Goal: Task Accomplishment & Management: Manage account settings

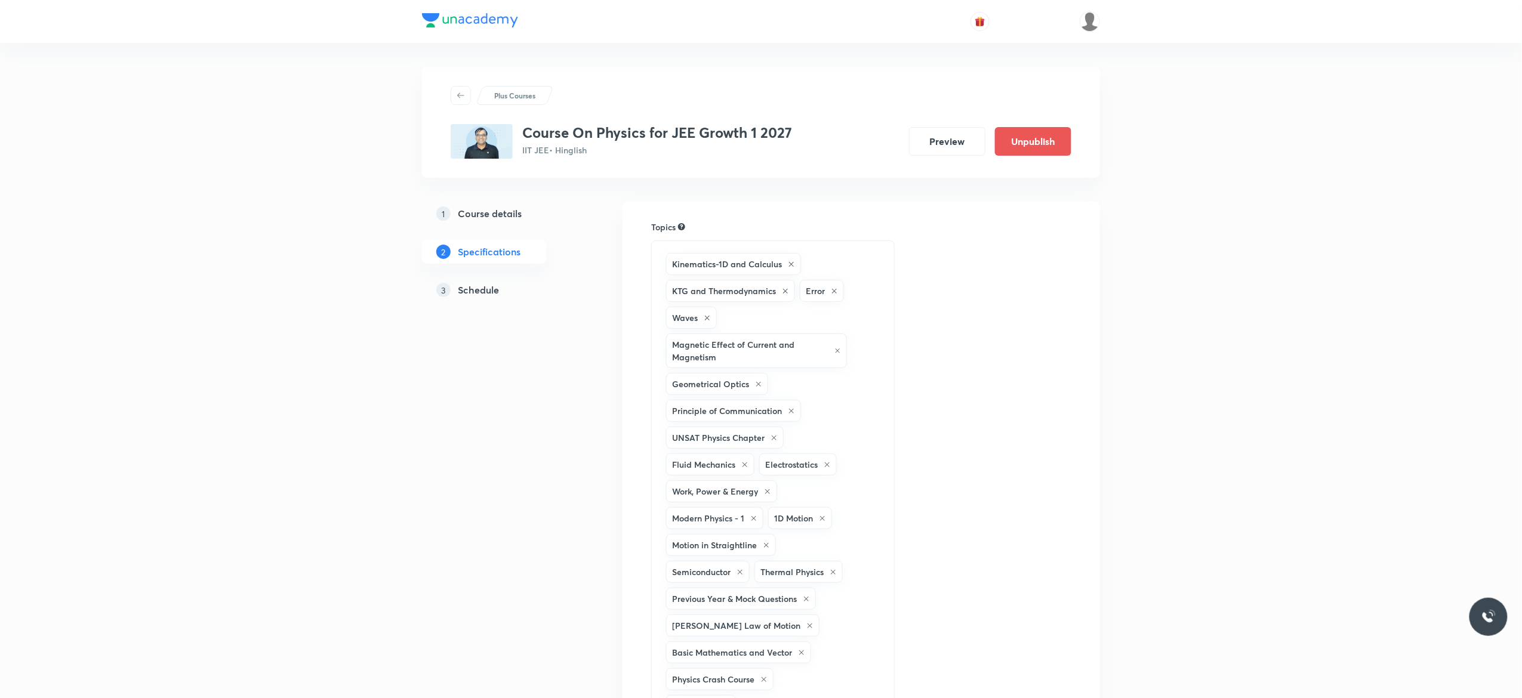
click at [482, 295] on h5 "Schedule" at bounding box center [478, 290] width 41 height 14
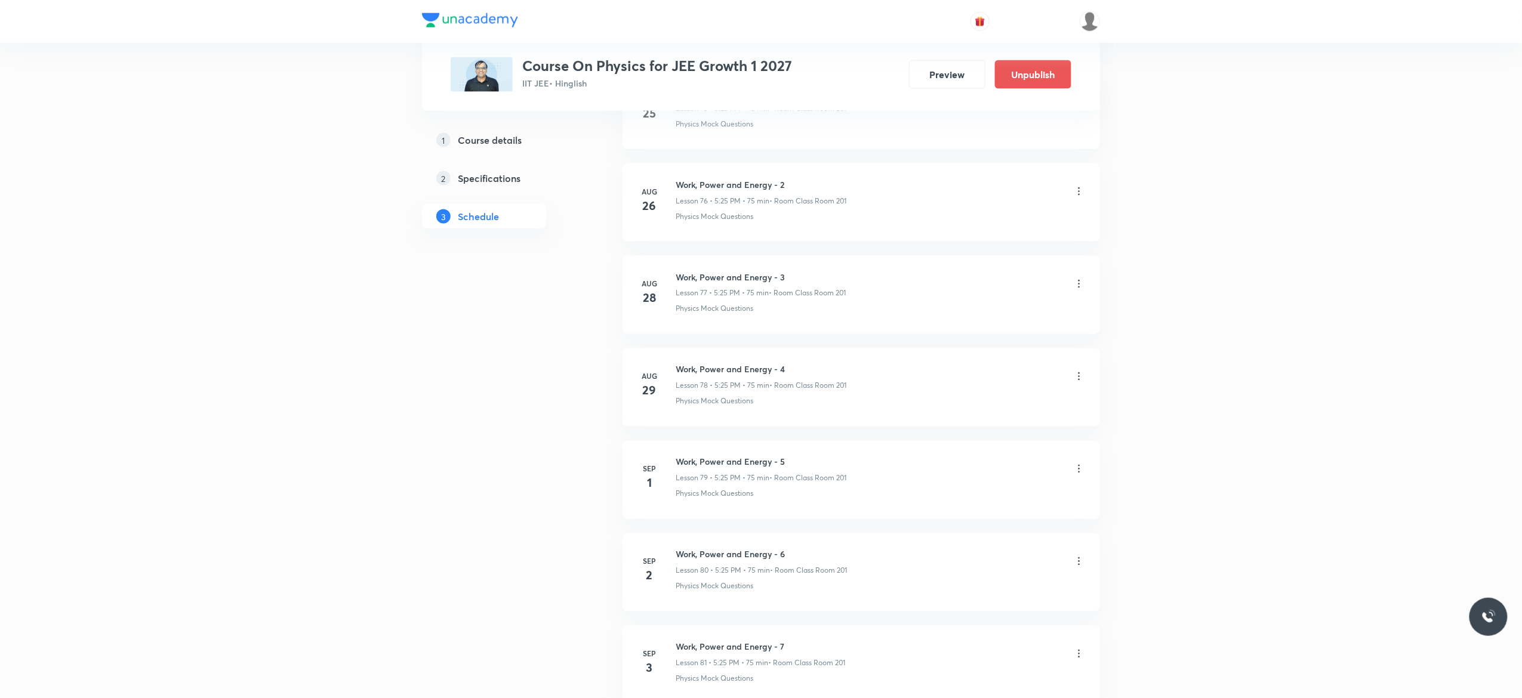
scroll to position [7862, 0]
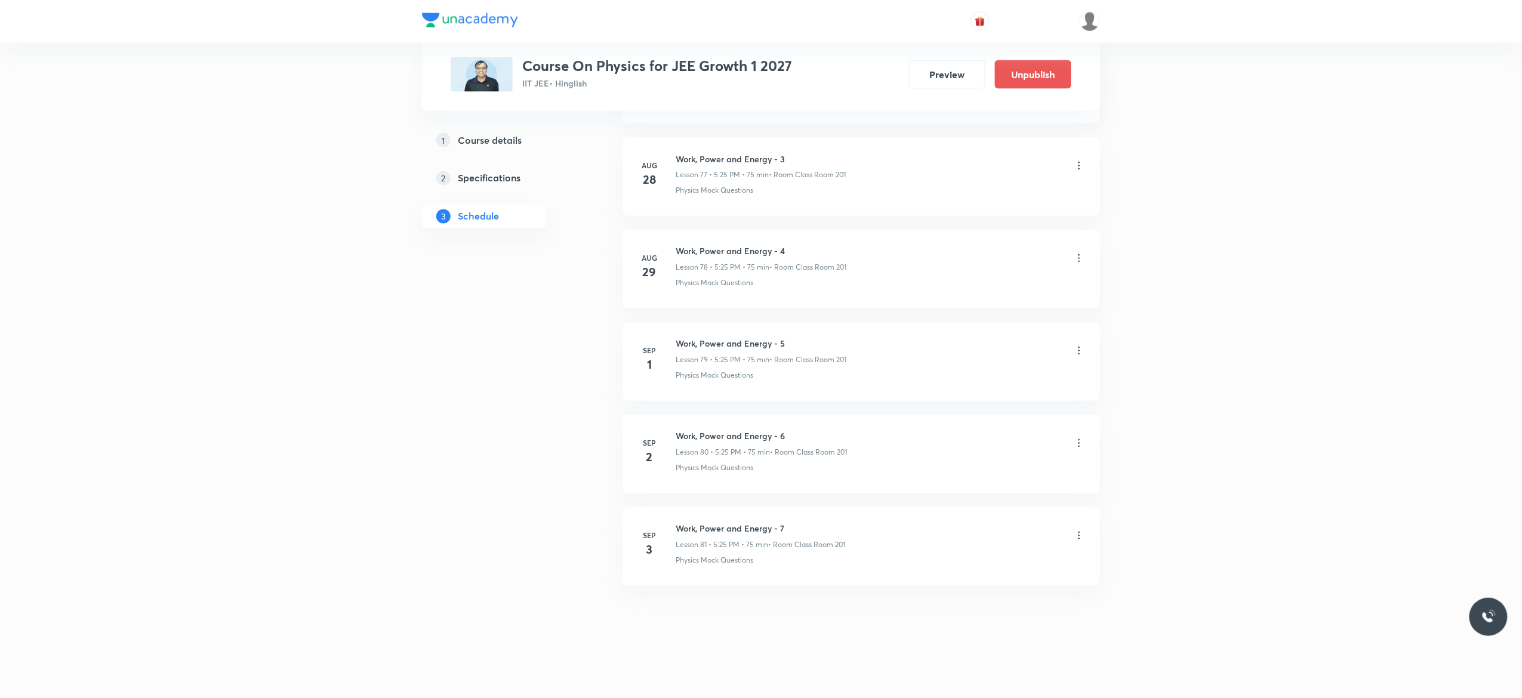
click at [1082, 537] on icon at bounding box center [1079, 536] width 12 height 12
click at [980, 587] on p "Delete" at bounding box center [969, 588] width 25 height 13
click at [938, 674] on button "Delete" at bounding box center [932, 673] width 105 height 29
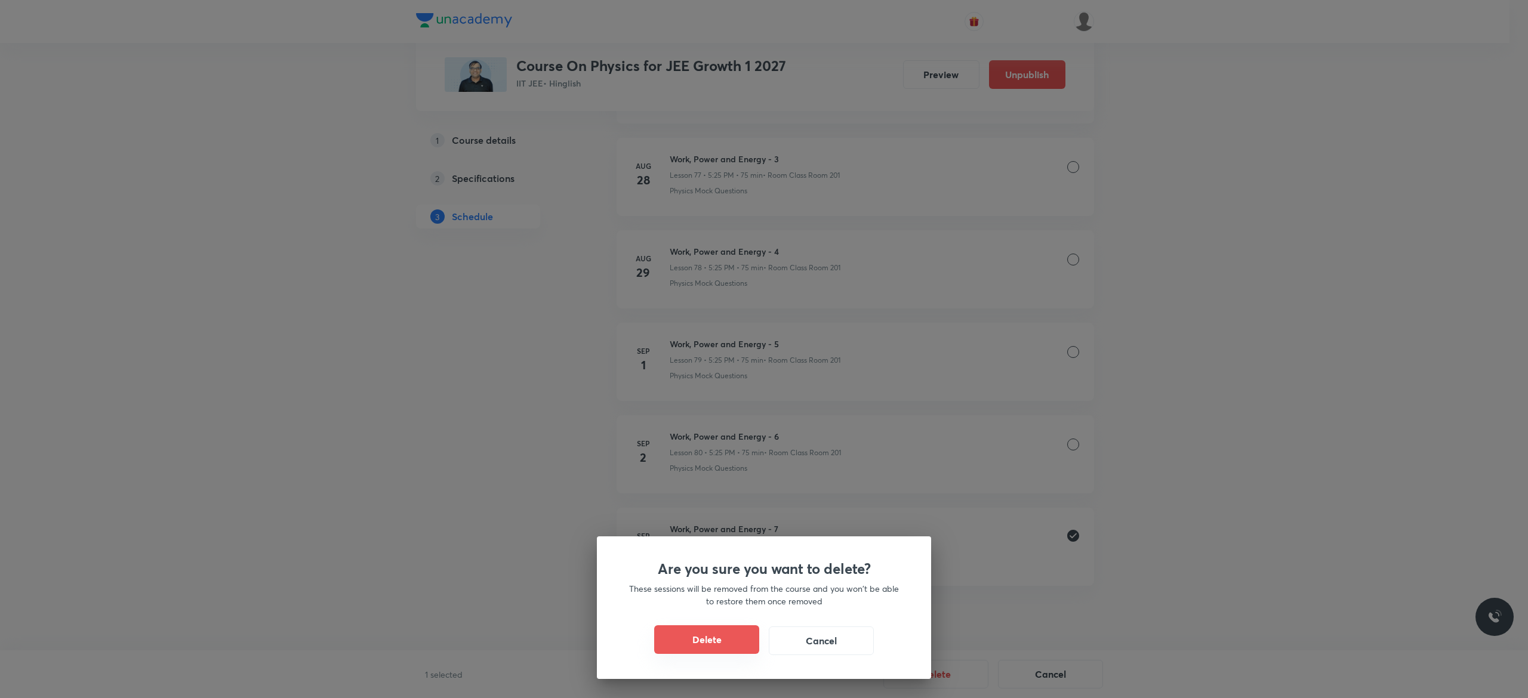
click at [719, 639] on button "Delete" at bounding box center [706, 640] width 105 height 29
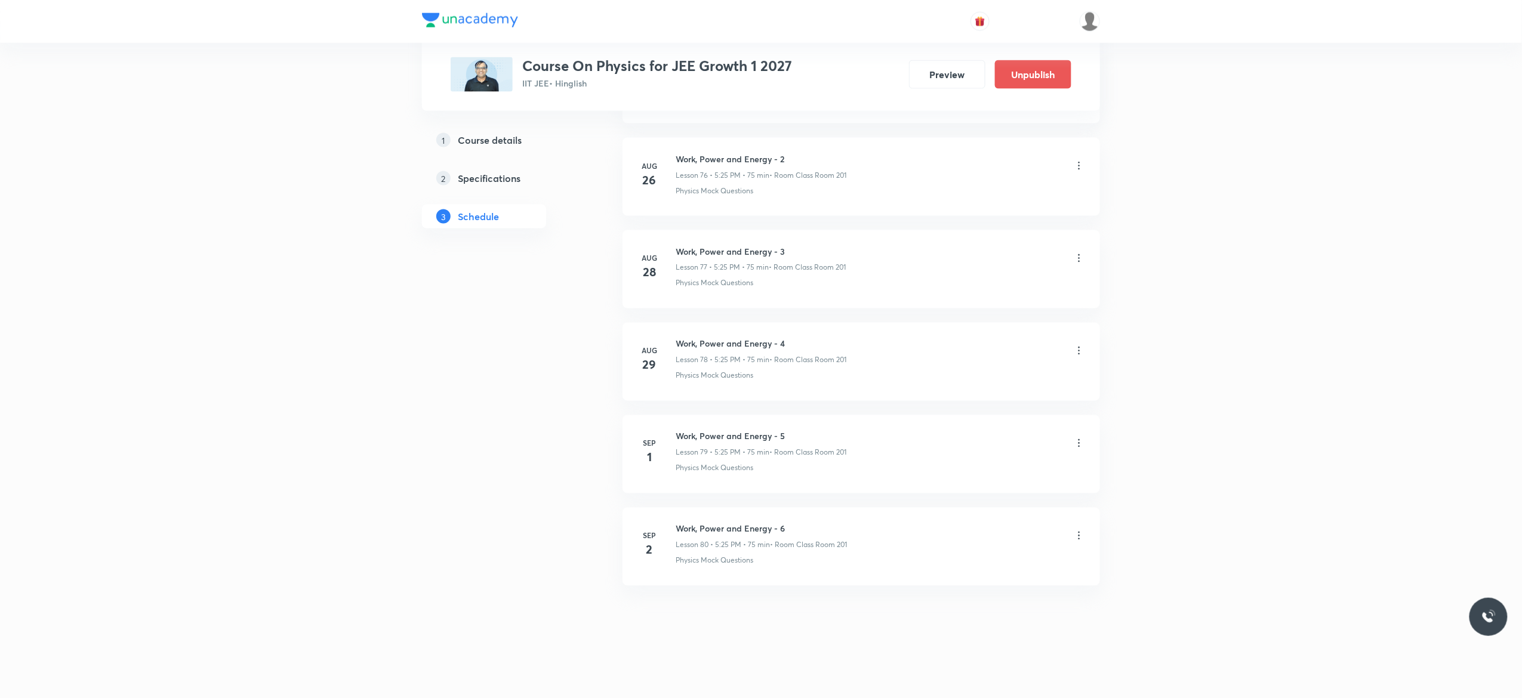
scroll to position [7769, 0]
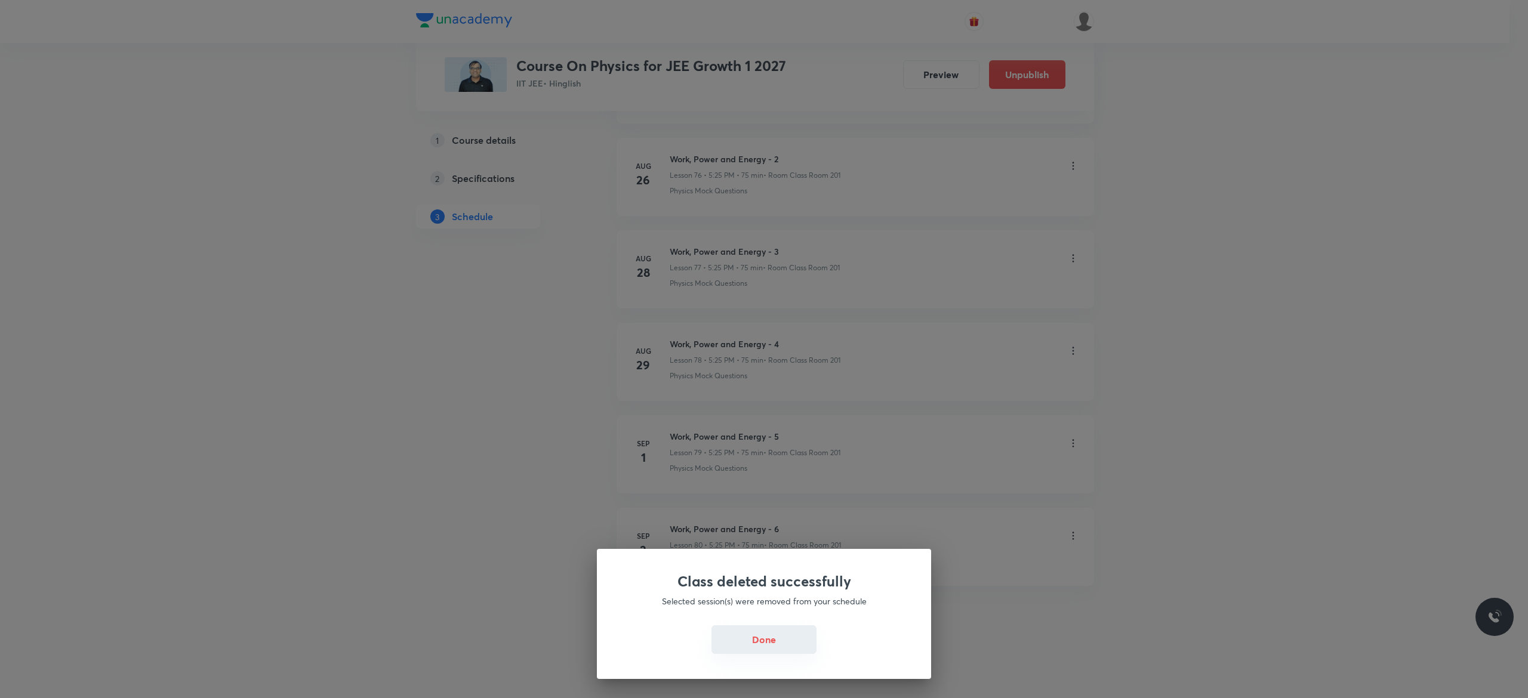
click at [760, 637] on button "Done" at bounding box center [763, 640] width 105 height 29
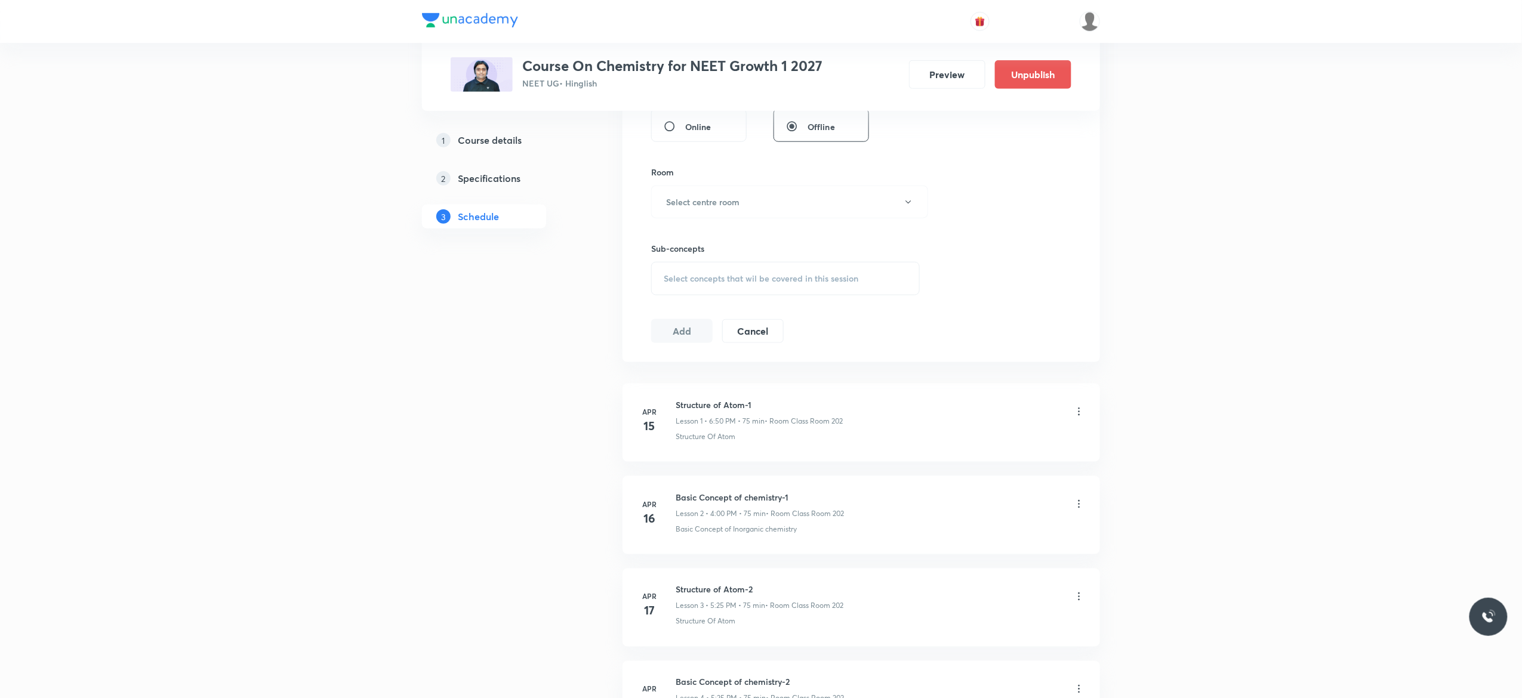
scroll to position [552, 0]
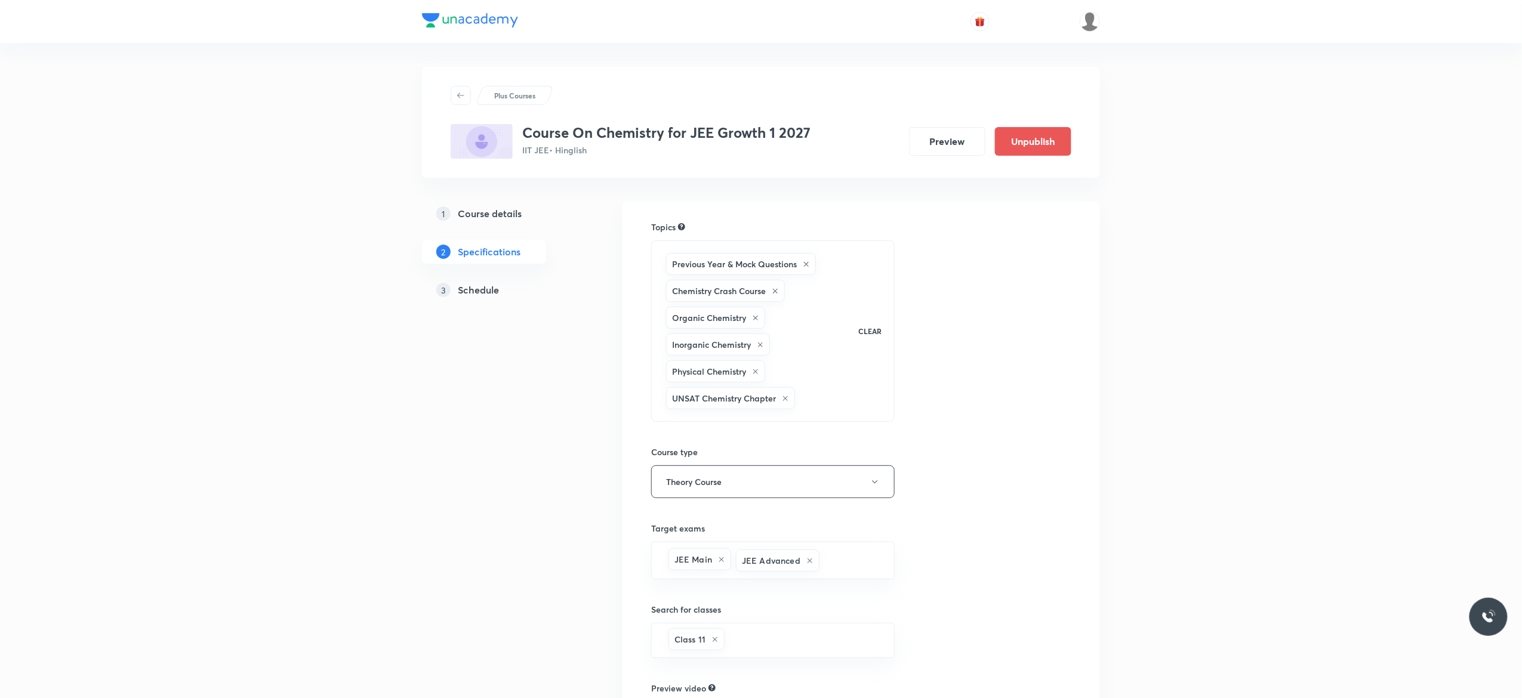
click at [480, 288] on h5 "Schedule" at bounding box center [478, 290] width 41 height 14
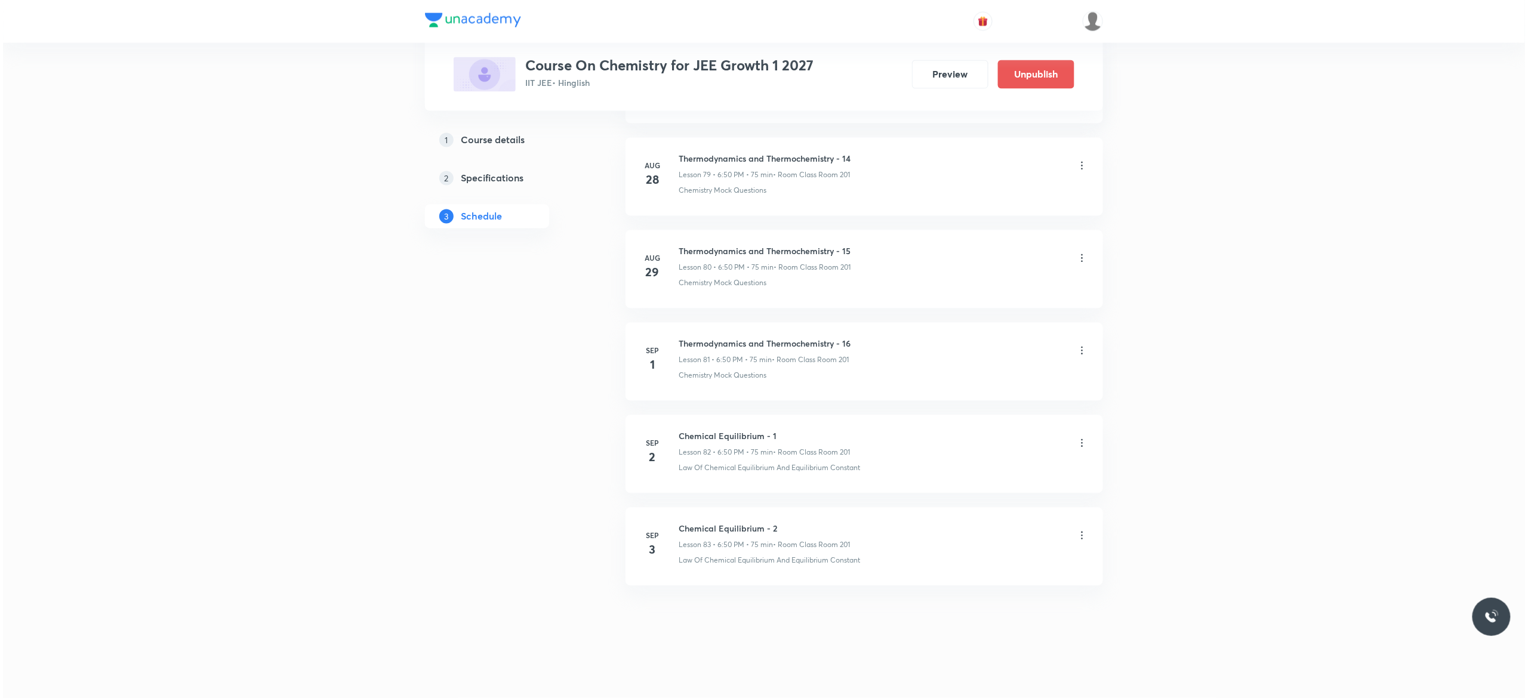
scroll to position [7972, 0]
click at [1078, 537] on icon at bounding box center [1079, 536] width 12 height 12
click at [966, 567] on p "Edit" at bounding box center [964, 566] width 15 height 13
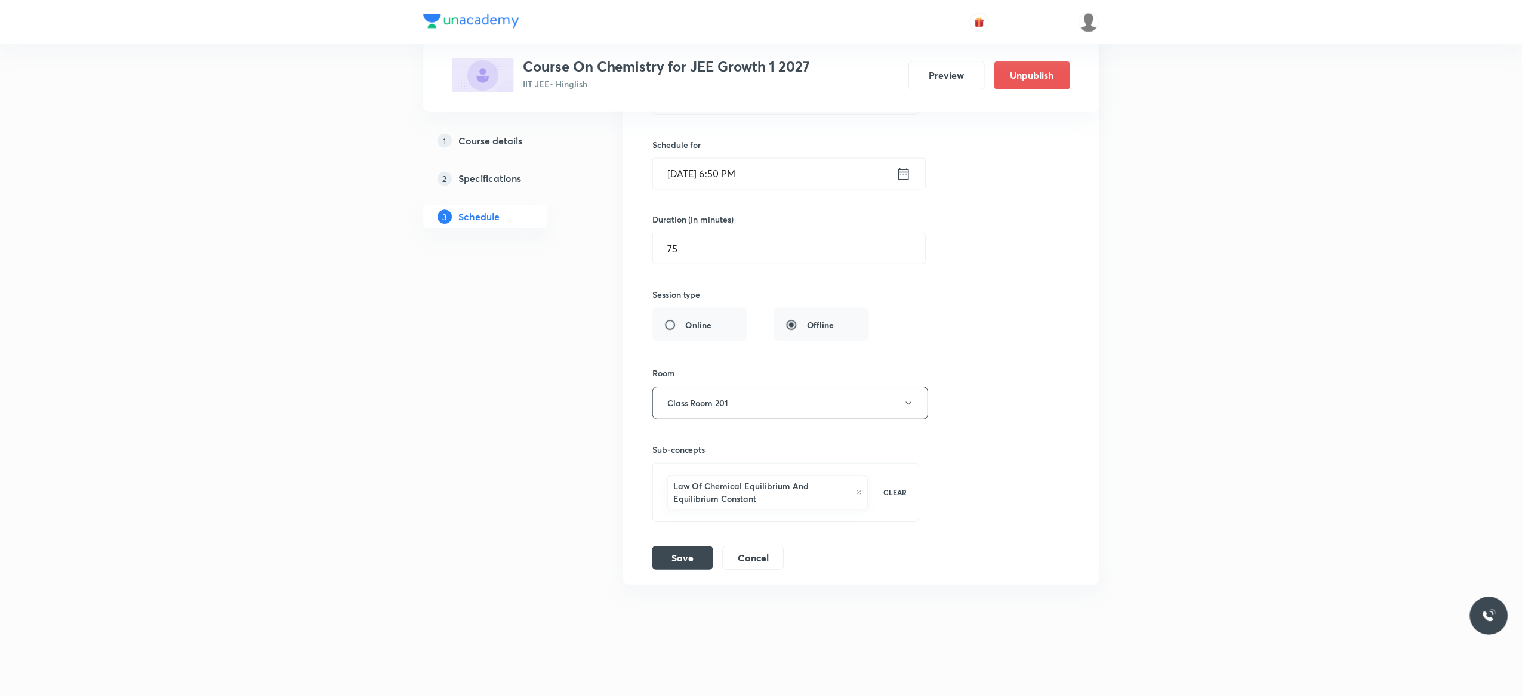
scroll to position [7895, 0]
click at [1027, 396] on div "Session title 24/99 Chemical Equilibrium - 2 ​ Schedule for Sep 3, 2025, 6:50 P…" at bounding box center [861, 305] width 419 height 532
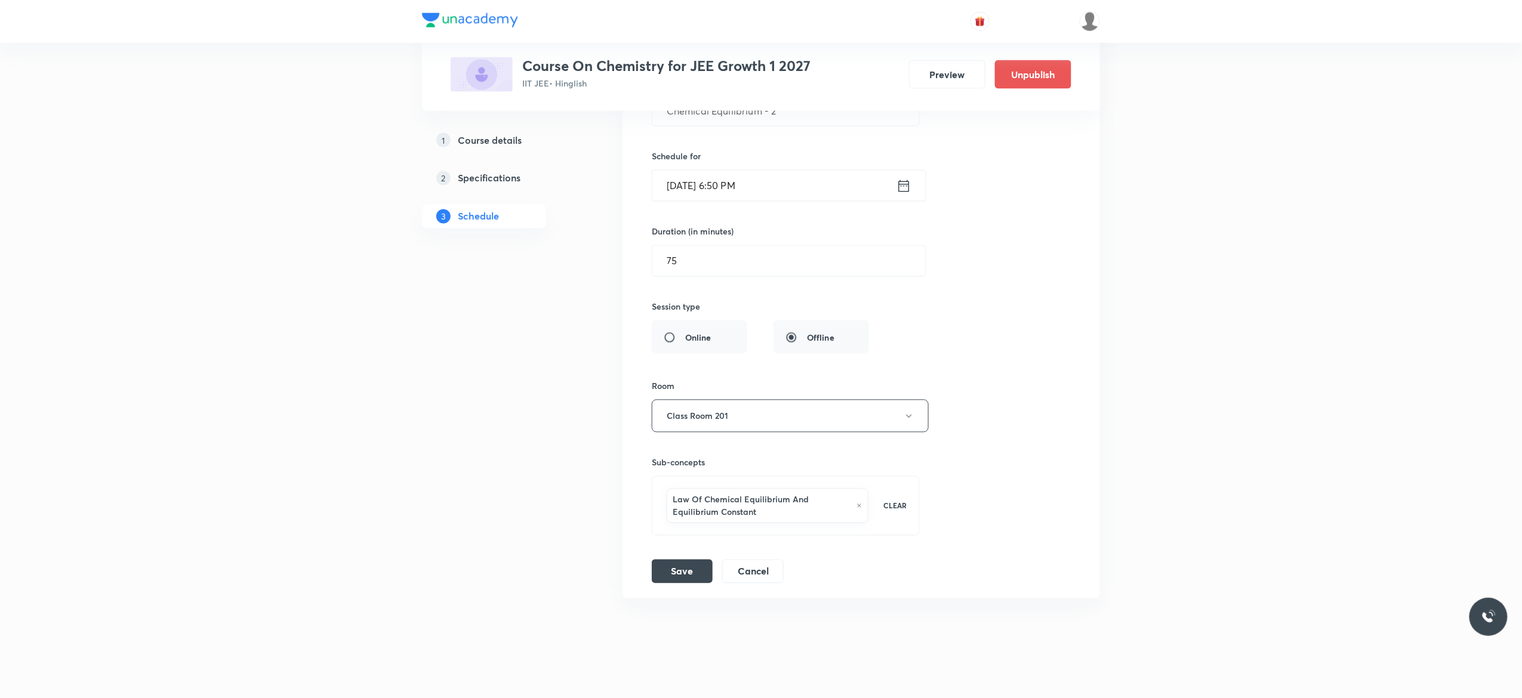
scroll to position [7704, 0]
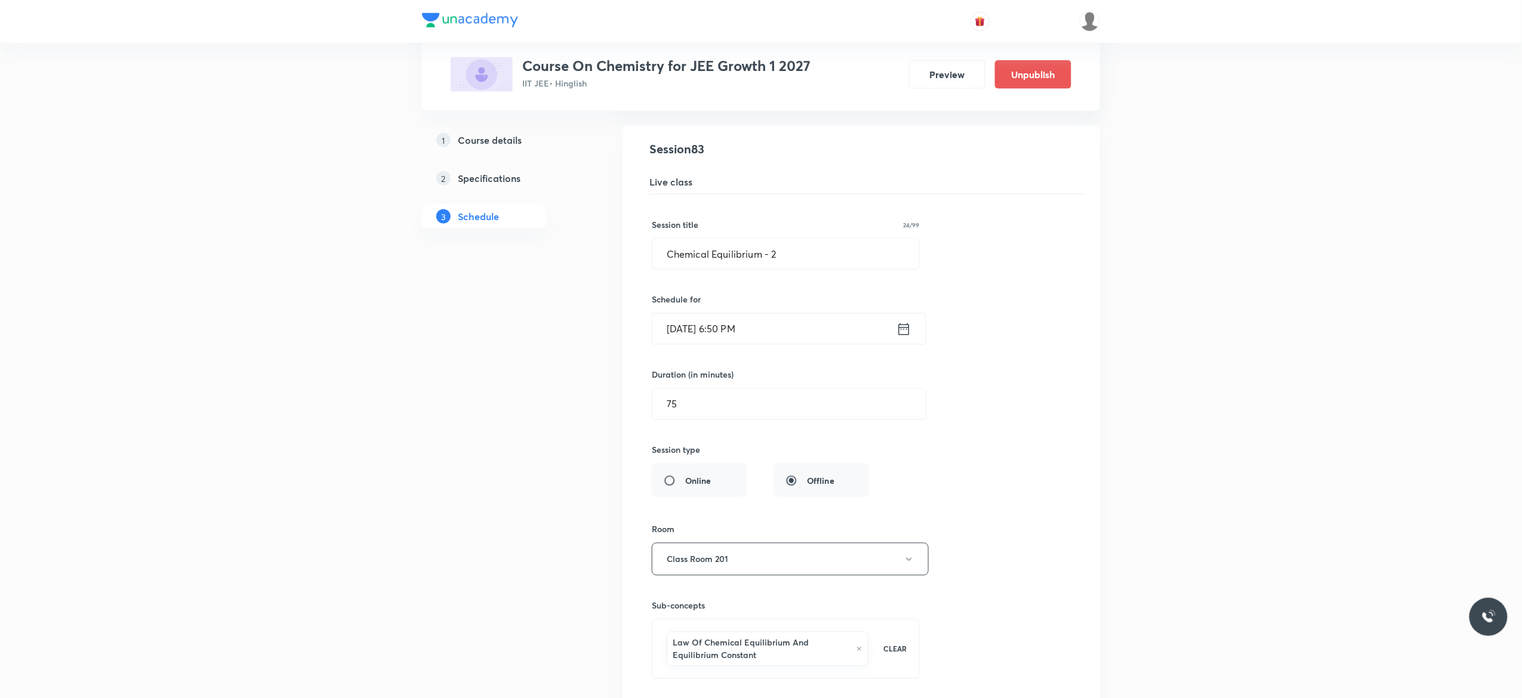
click at [905, 335] on icon at bounding box center [904, 330] width 11 height 12
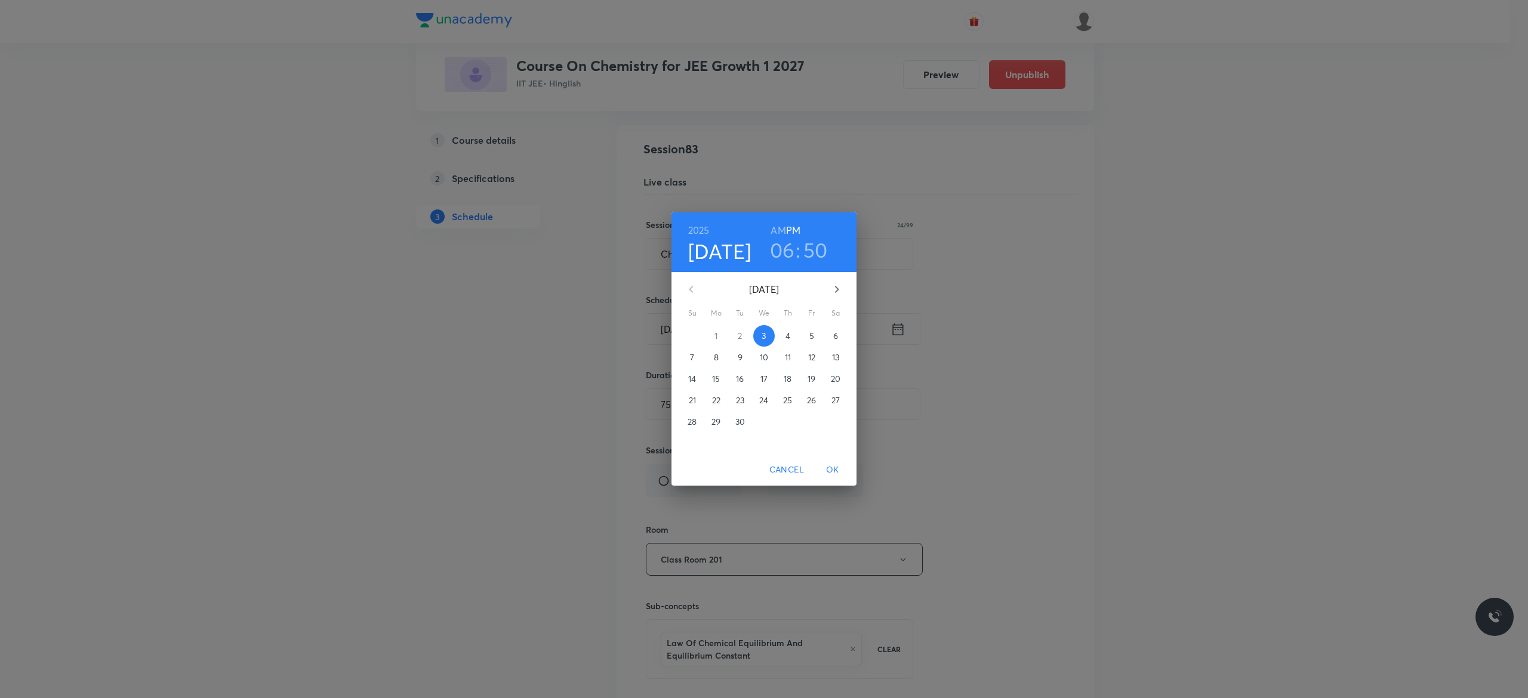
click at [782, 245] on h3 "06" at bounding box center [782, 250] width 25 height 25
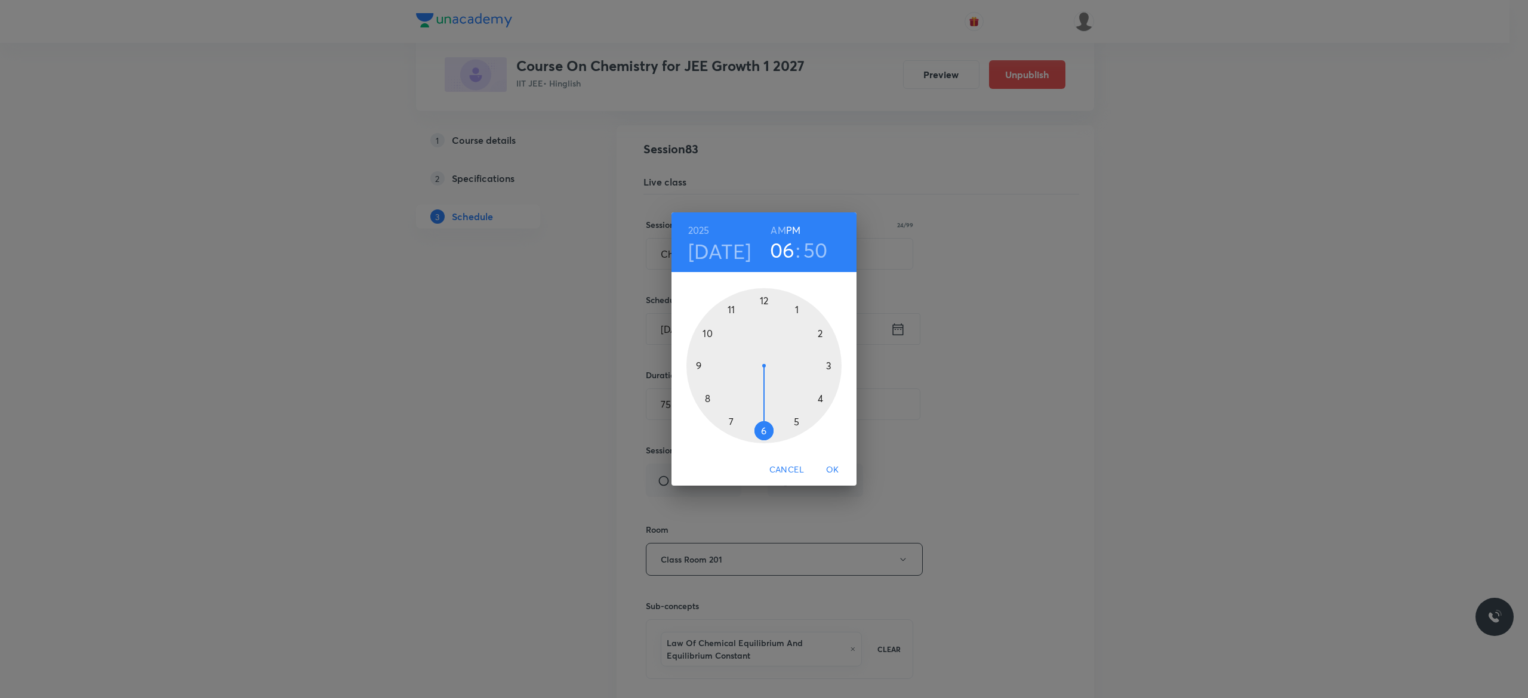
click at [796, 421] on div at bounding box center [763, 365] width 155 height 155
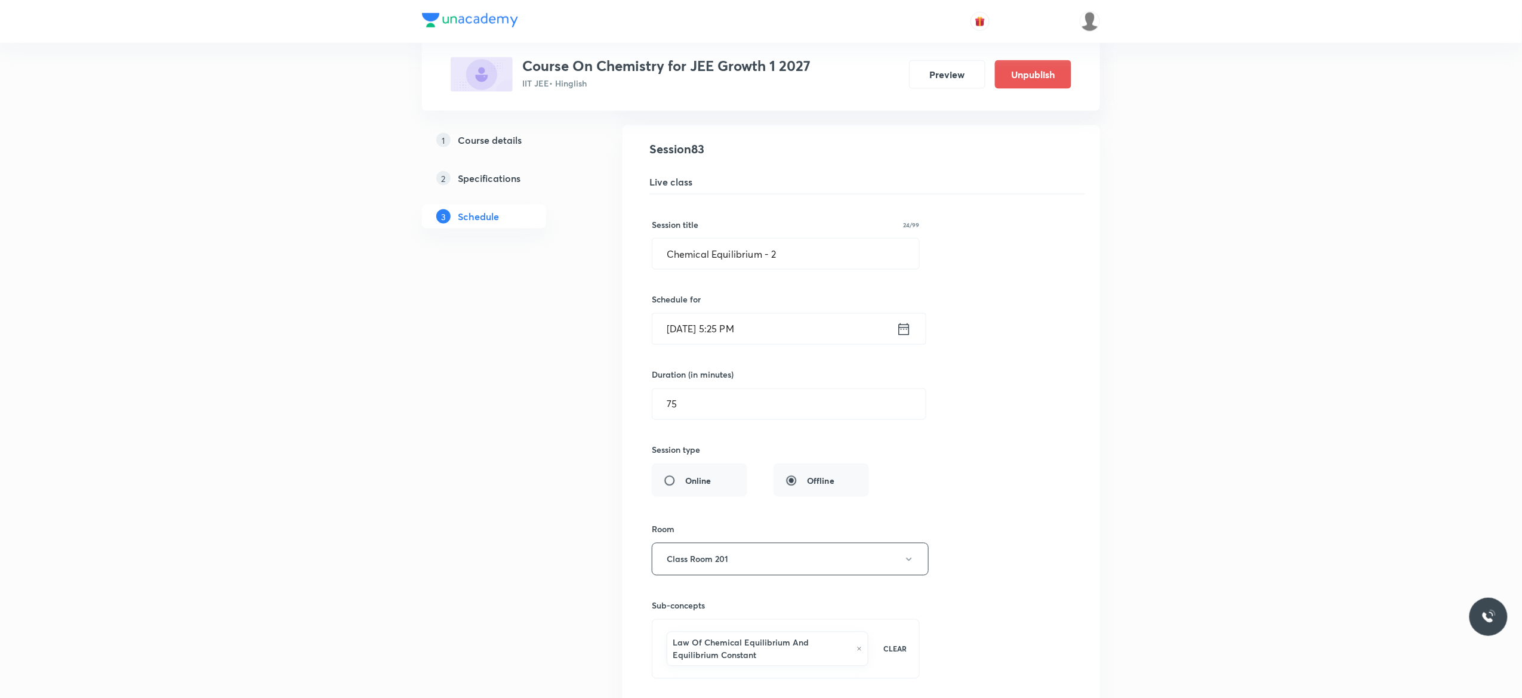
click at [981, 489] on div "Session title 24/99 Chemical Equilibrium - 2 ​ Schedule for Sep 3, 2025, 5:25 P…" at bounding box center [861, 461] width 419 height 532
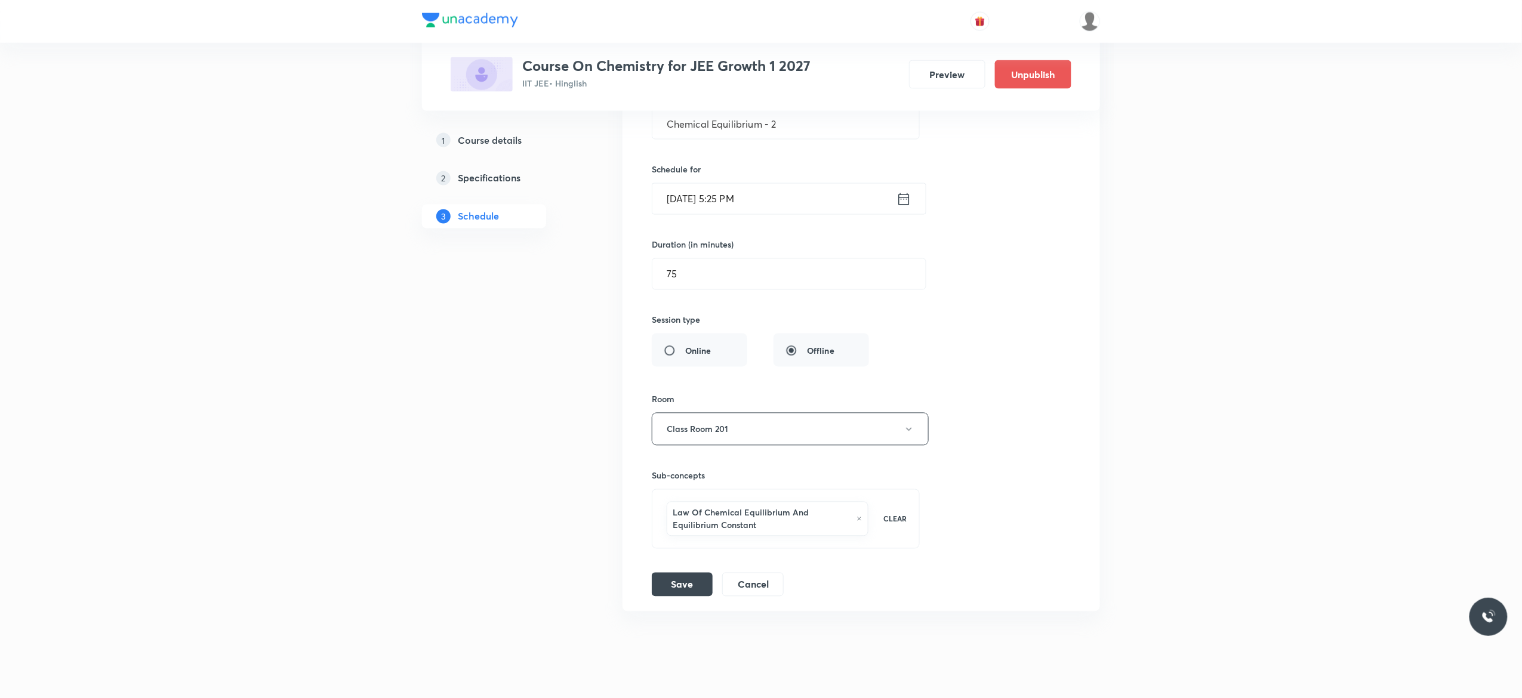
scroll to position [7895, 0]
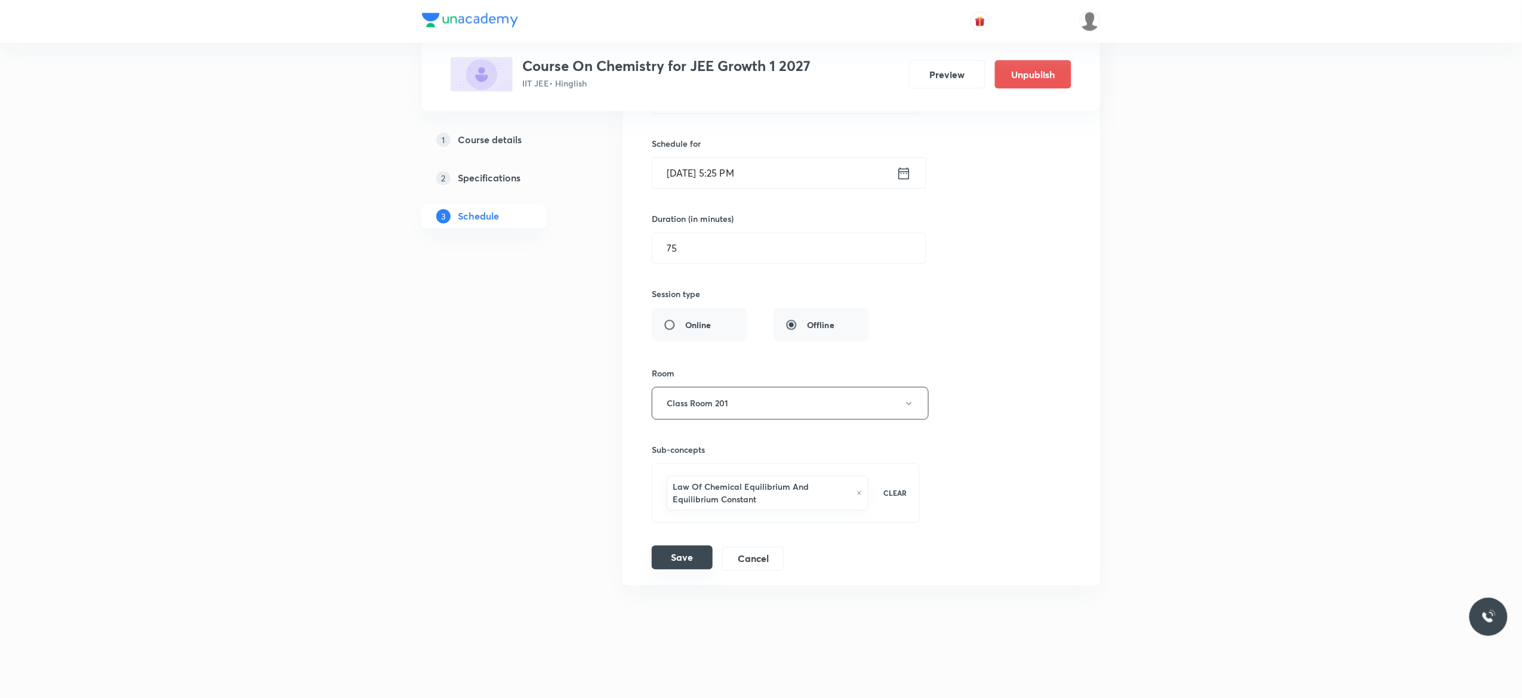
click at [674, 560] on button "Save" at bounding box center [682, 558] width 61 height 24
click at [676, 570] on button "Save" at bounding box center [682, 558] width 61 height 24
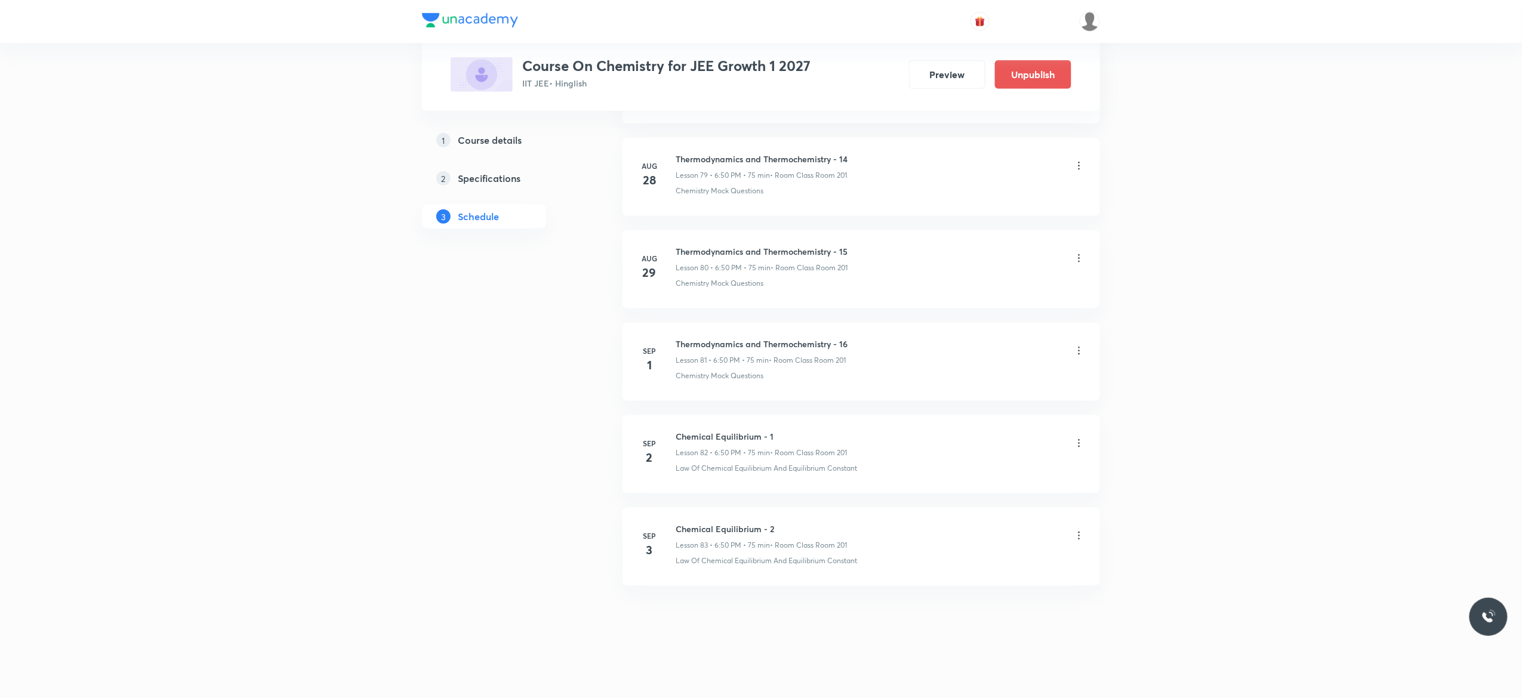
scroll to position [7421, 0]
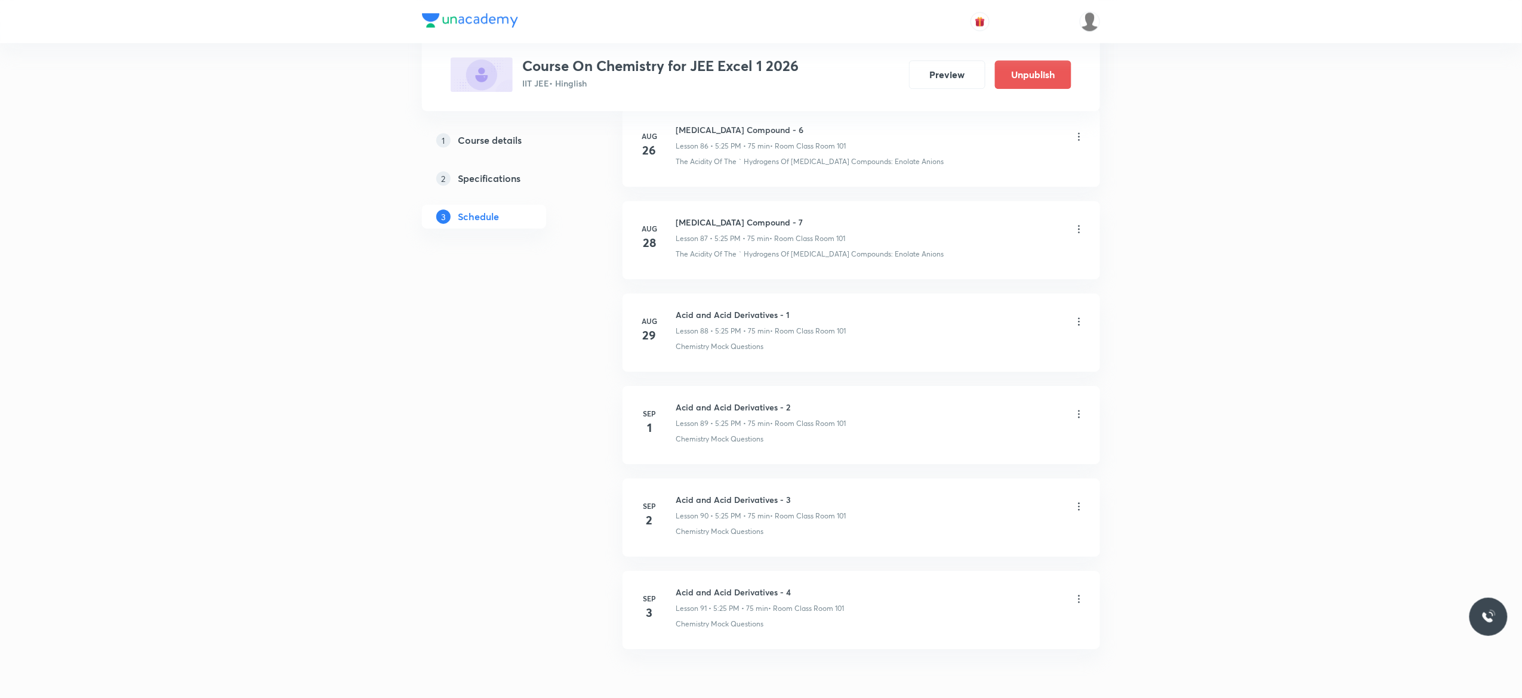
scroll to position [8715, 0]
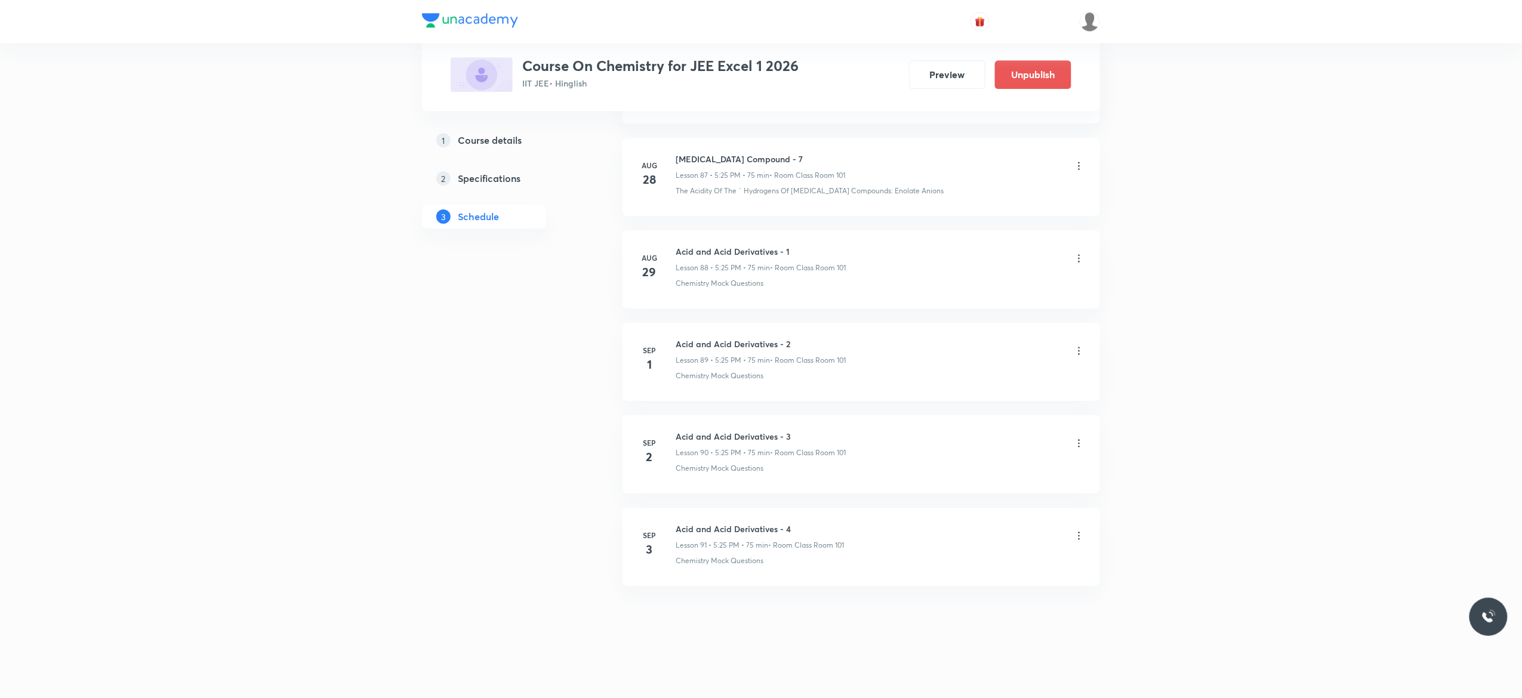
click at [1079, 537] on icon at bounding box center [1080, 536] width 2 height 8
click at [984, 582] on li "Delete" at bounding box center [1012, 589] width 131 height 22
click at [927, 672] on button "Delete" at bounding box center [932, 673] width 105 height 29
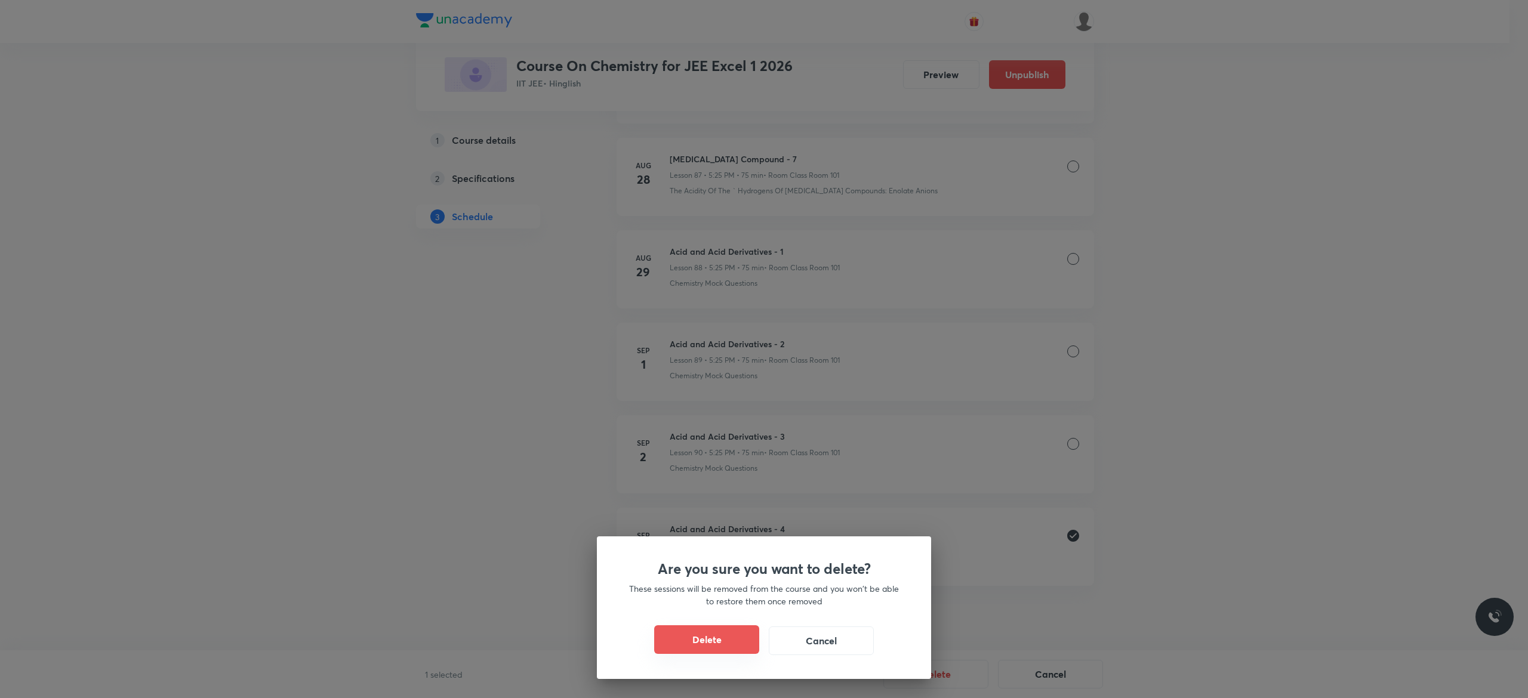
click at [725, 635] on button "Delete" at bounding box center [706, 640] width 105 height 29
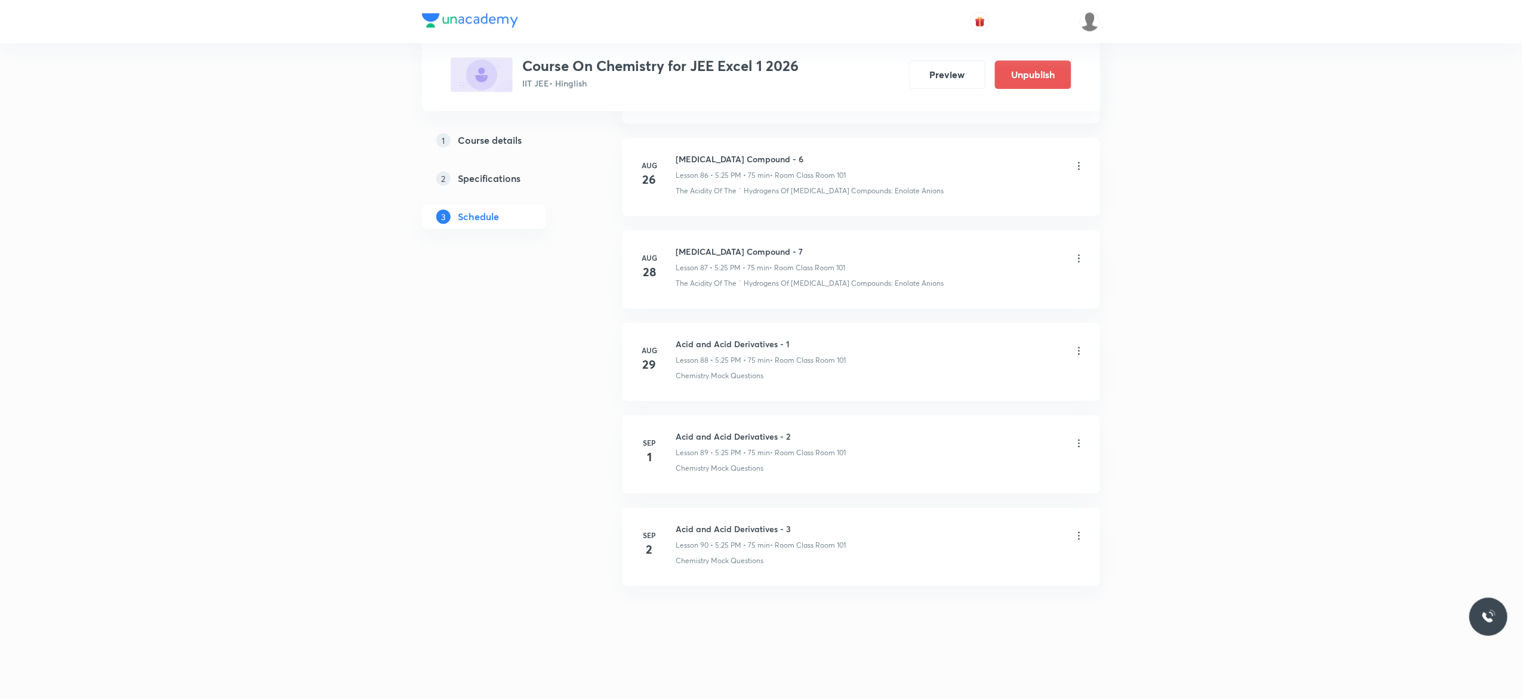
scroll to position [8622, 0]
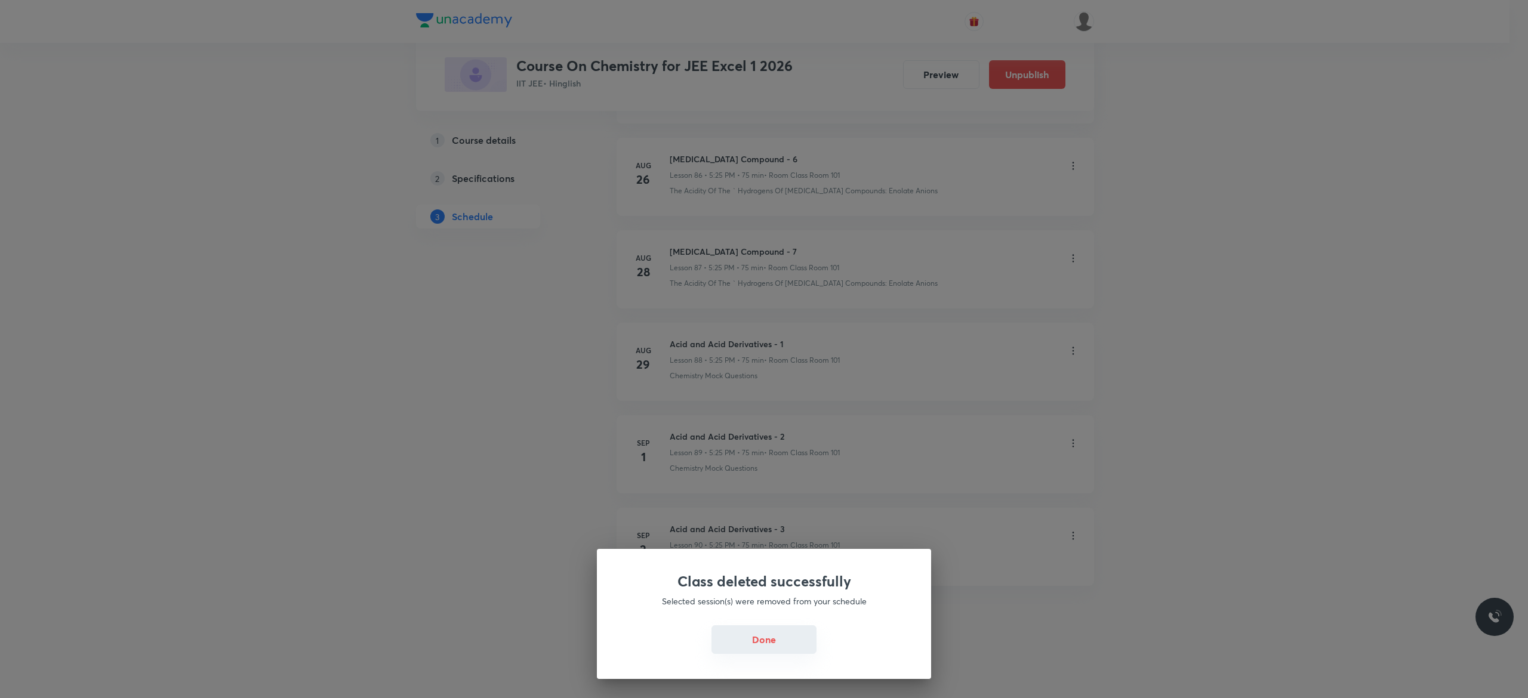
click at [755, 639] on button "Done" at bounding box center [763, 640] width 105 height 29
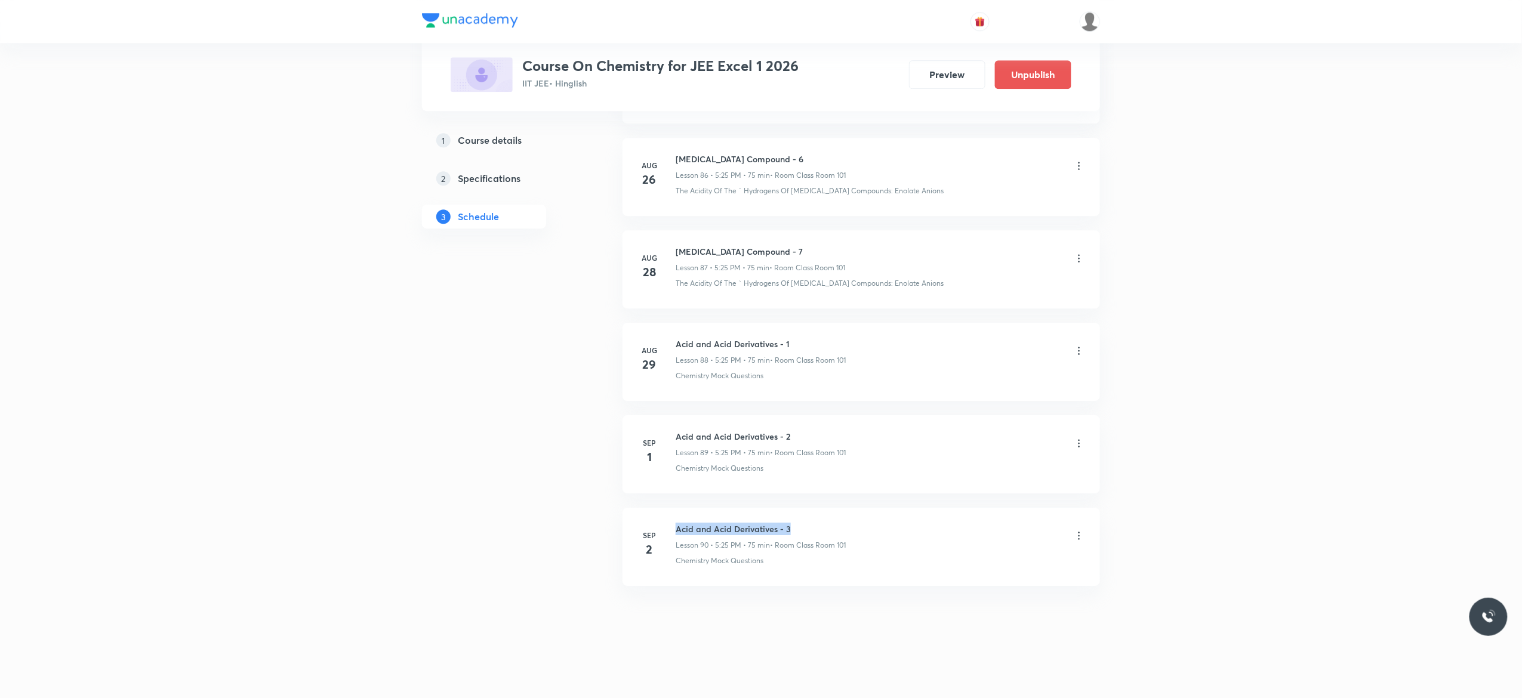
drag, startPoint x: 791, startPoint y: 525, endPoint x: 673, endPoint y: 519, distance: 117.7
click at [673, 519] on li "Sep 2 Acid and Acid Derivatives - 3 Lesson 90 • 5:25 PM • 75 min • Room Class R…" at bounding box center [861, 547] width 477 height 78
copy h6 "Acid and Acid Derivatives - 3"
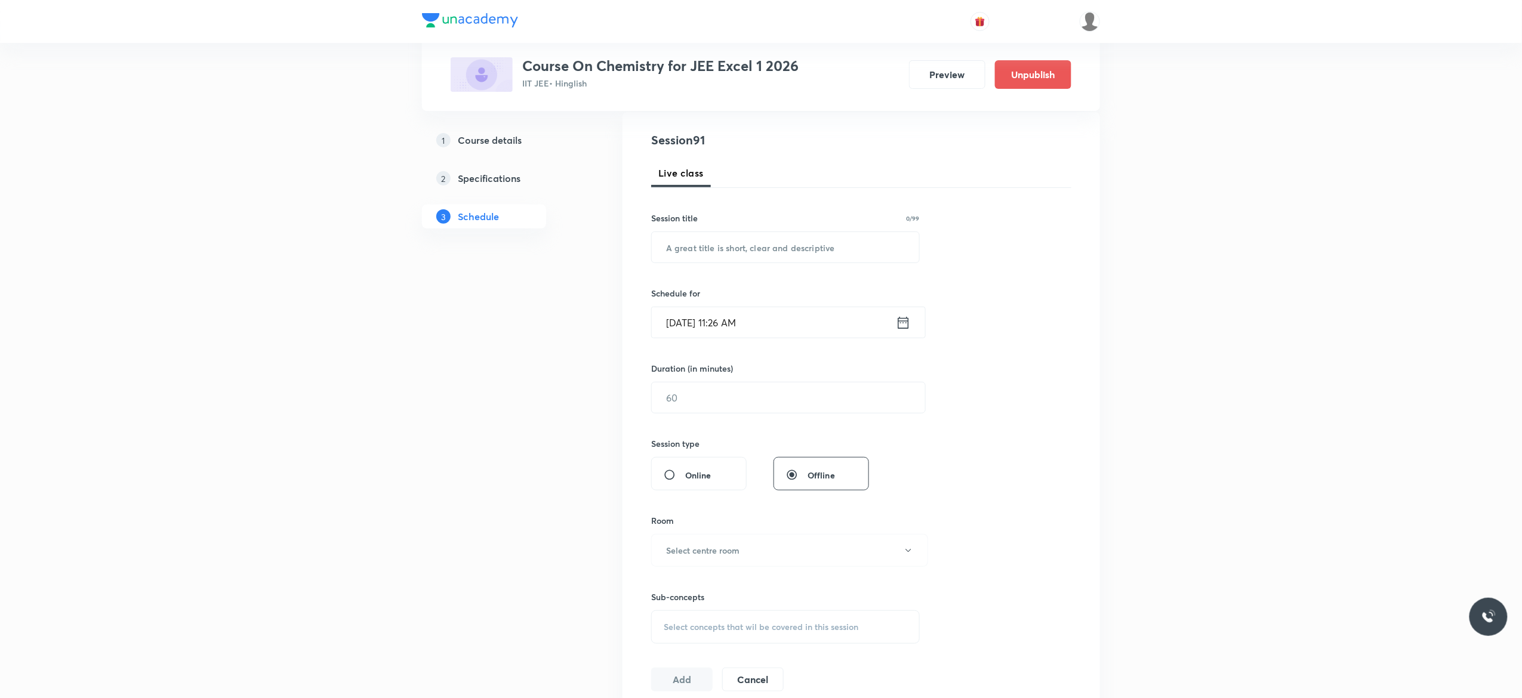
scroll to position [0, 0]
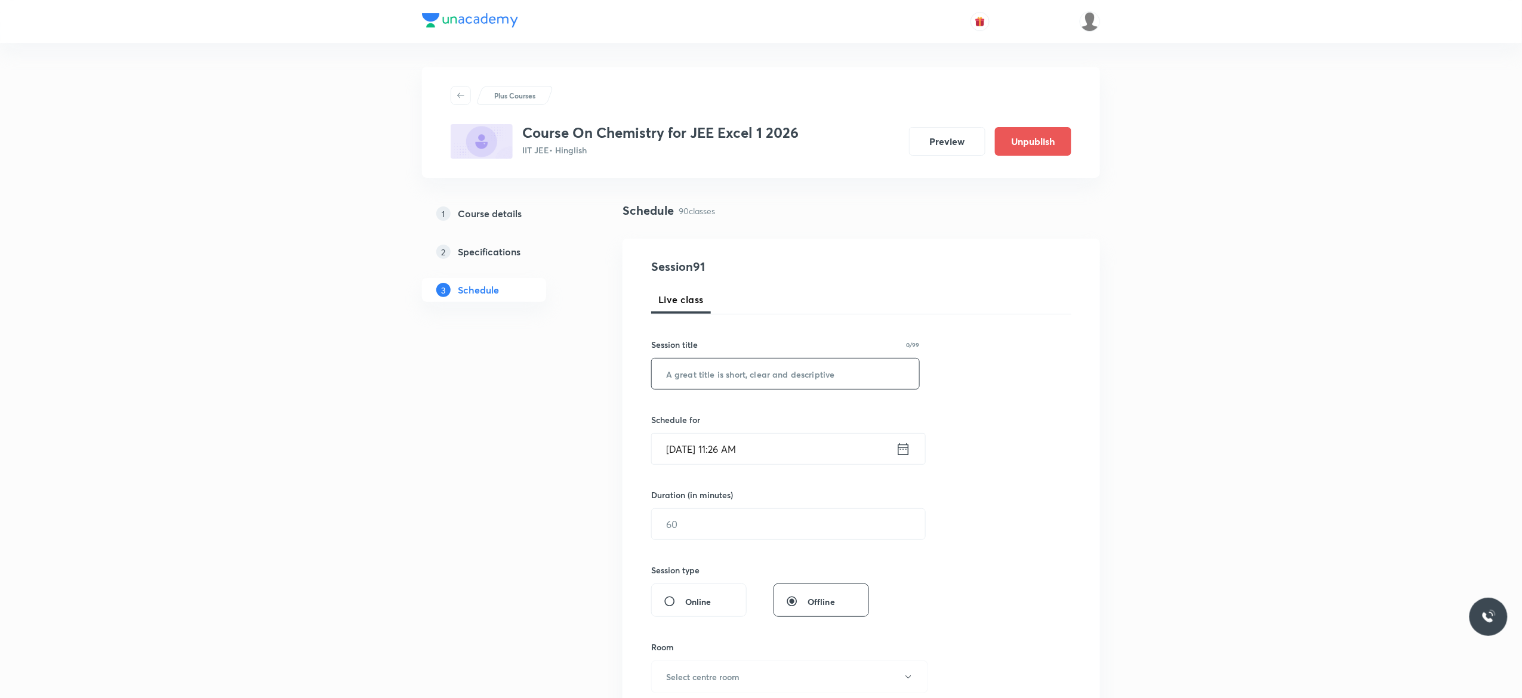
click at [726, 377] on input "text" at bounding box center [785, 374] width 267 height 30
paste input "Acid and Acid Derivatives - 3"
type input "Acid and Acid Derivatives - 4"
click at [905, 451] on icon at bounding box center [903, 449] width 15 height 17
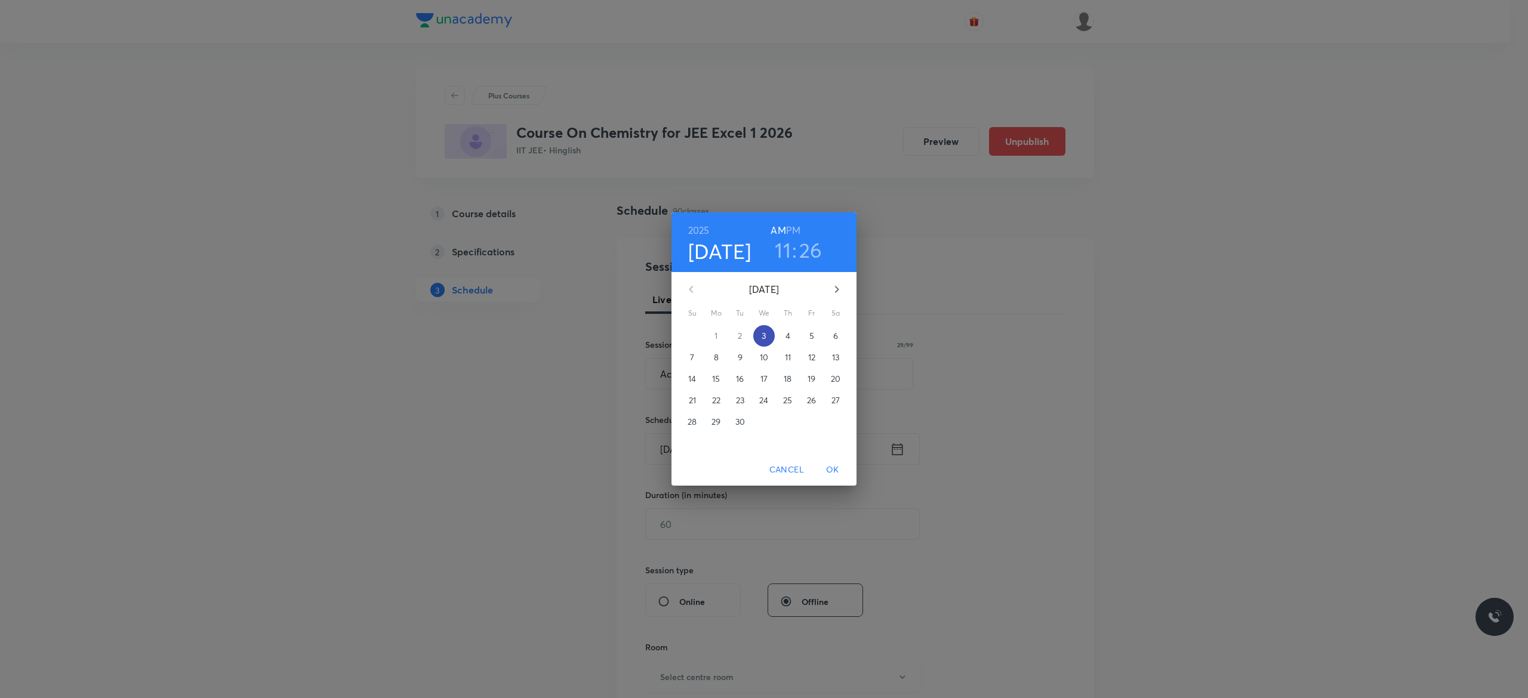
click at [765, 333] on p "3" at bounding box center [764, 336] width 4 height 12
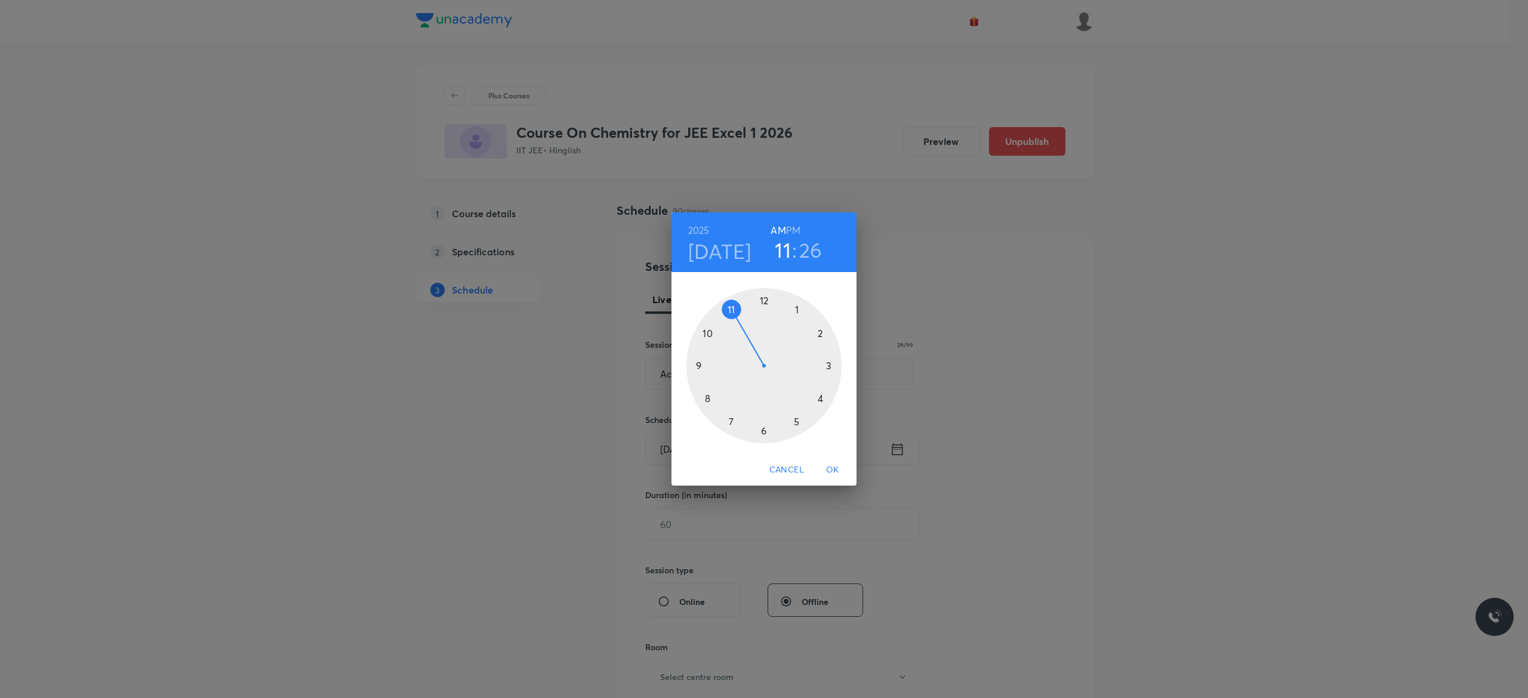
click at [795, 228] on h6 "PM" at bounding box center [793, 230] width 14 height 17
click at [762, 429] on div at bounding box center [763, 365] width 155 height 155
click at [704, 331] on div at bounding box center [763, 365] width 155 height 155
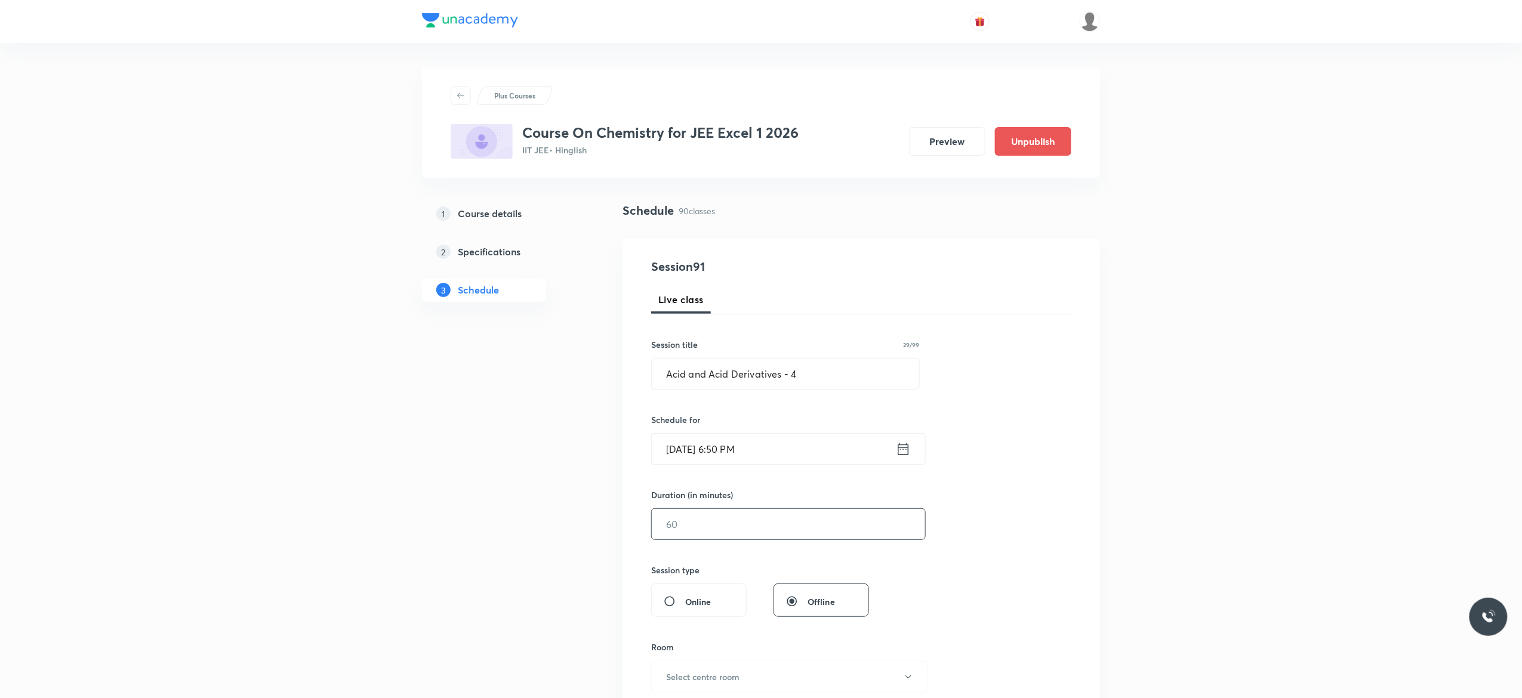
click at [729, 525] on input "text" at bounding box center [788, 524] width 273 height 30
type input "75"
click at [1013, 513] on div "Session 91 Live class Session title 29/99 Acid and Acid Derivatives - 4 ​ Sched…" at bounding box center [861, 538] width 420 height 560
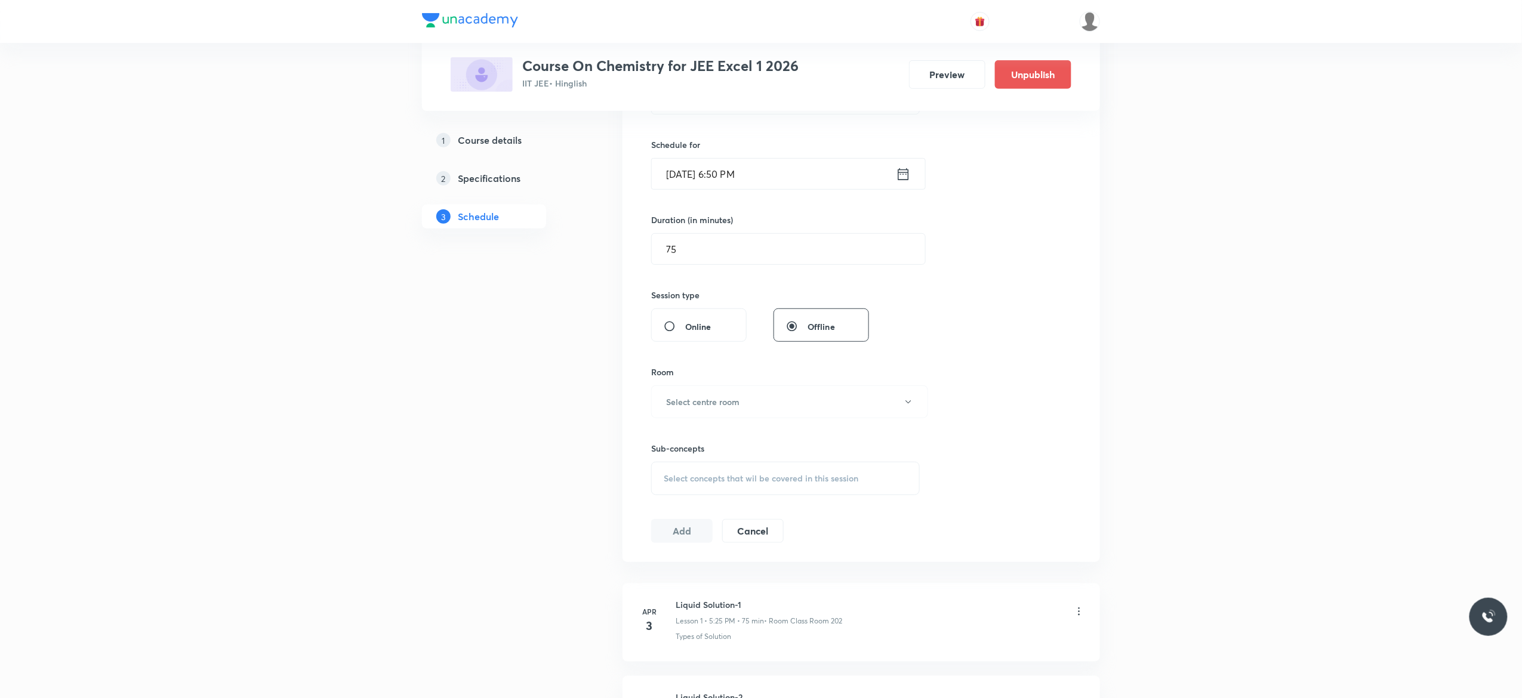
scroll to position [334, 0]
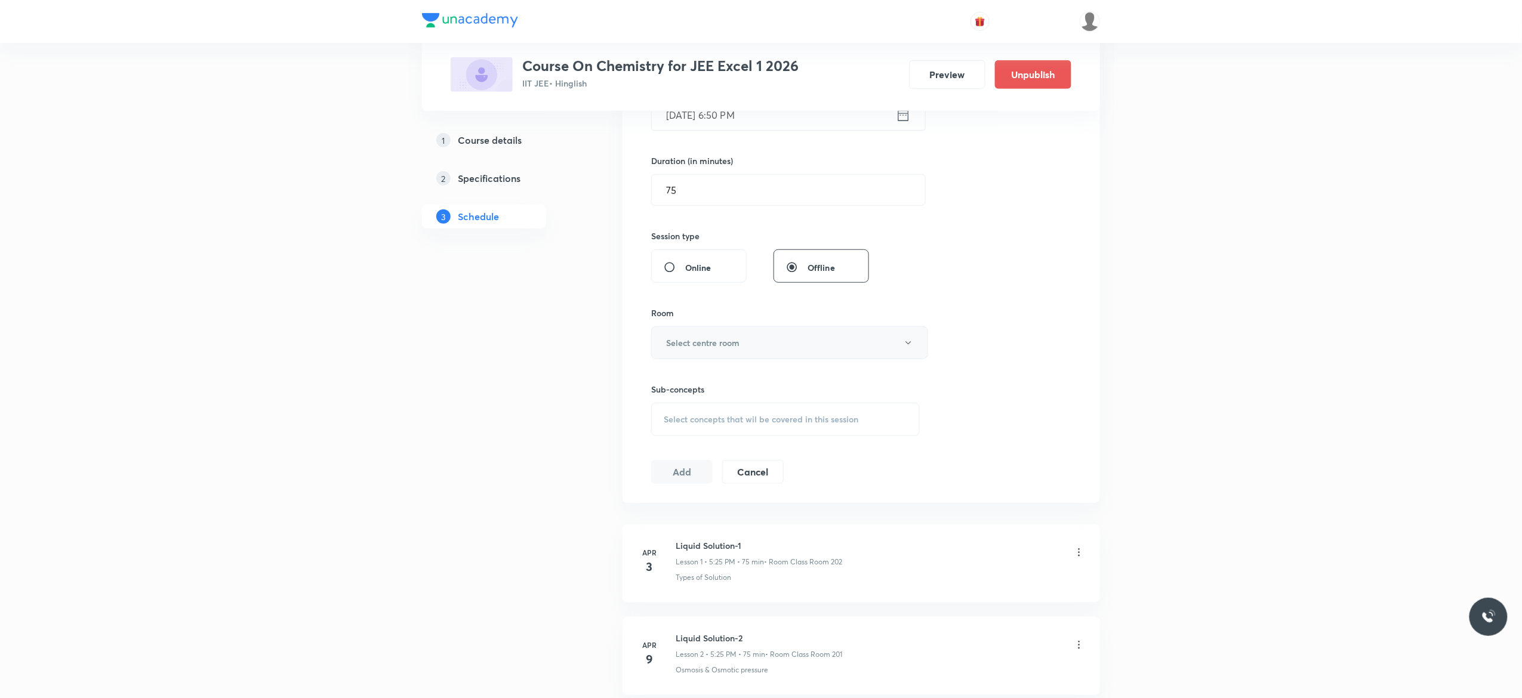
click at [910, 347] on icon "button" at bounding box center [909, 343] width 10 height 10
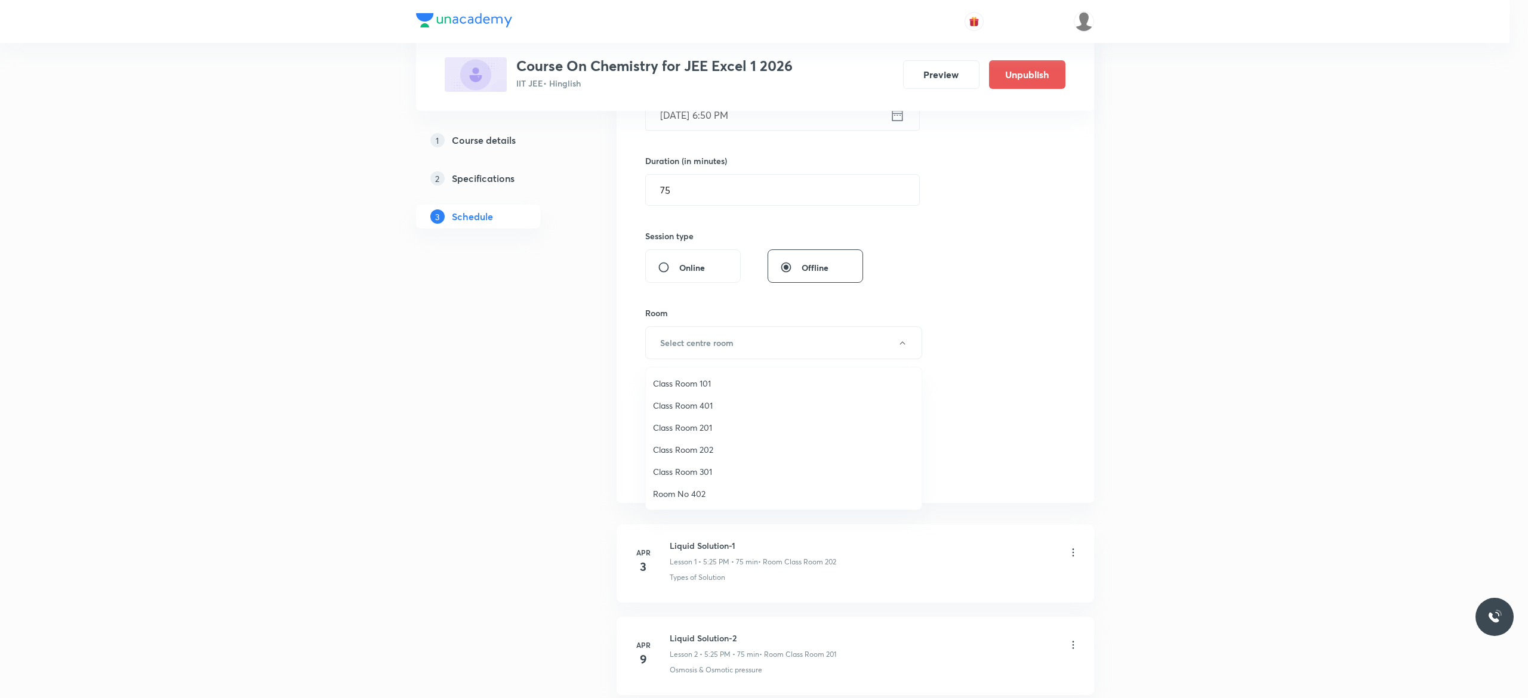
click at [702, 446] on span "Class Room 202" at bounding box center [783, 449] width 261 height 13
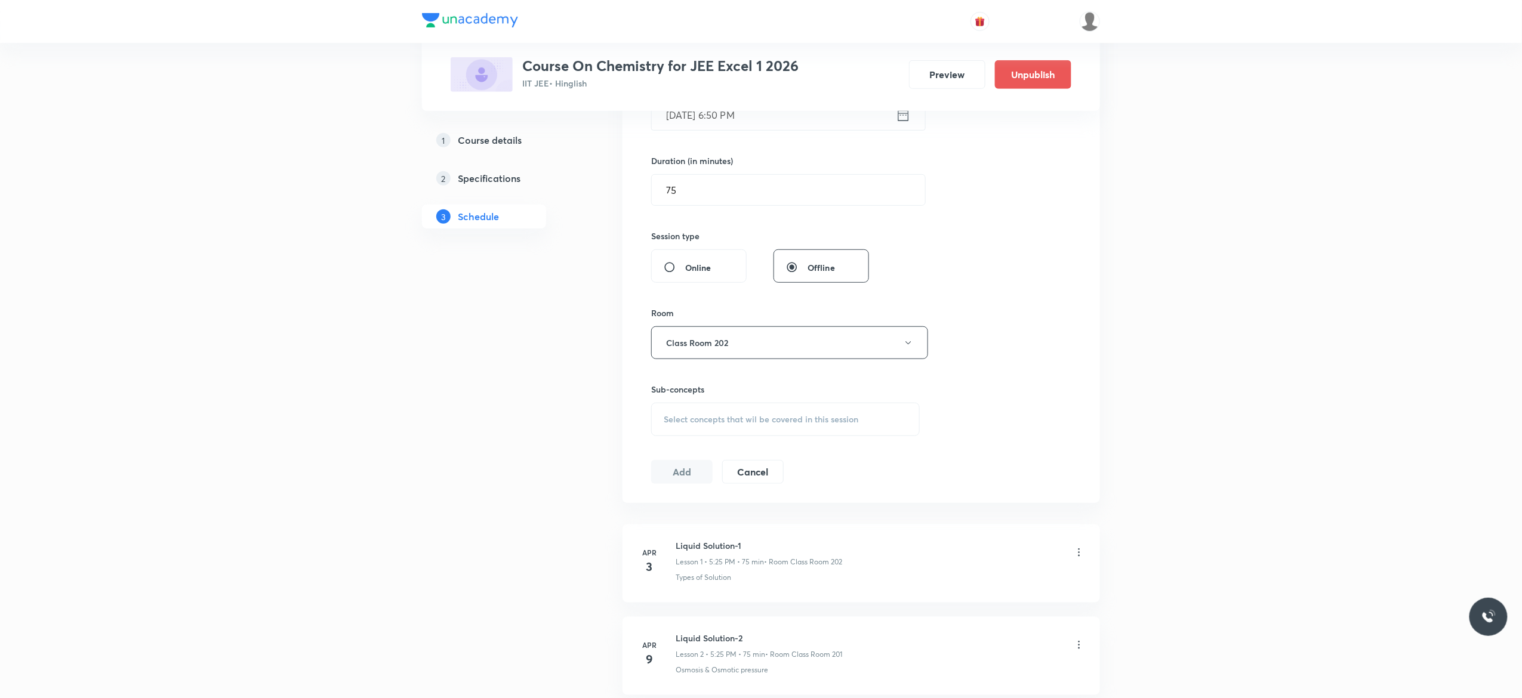
click at [671, 424] on span "Select concepts that wil be covered in this session" at bounding box center [761, 420] width 195 height 10
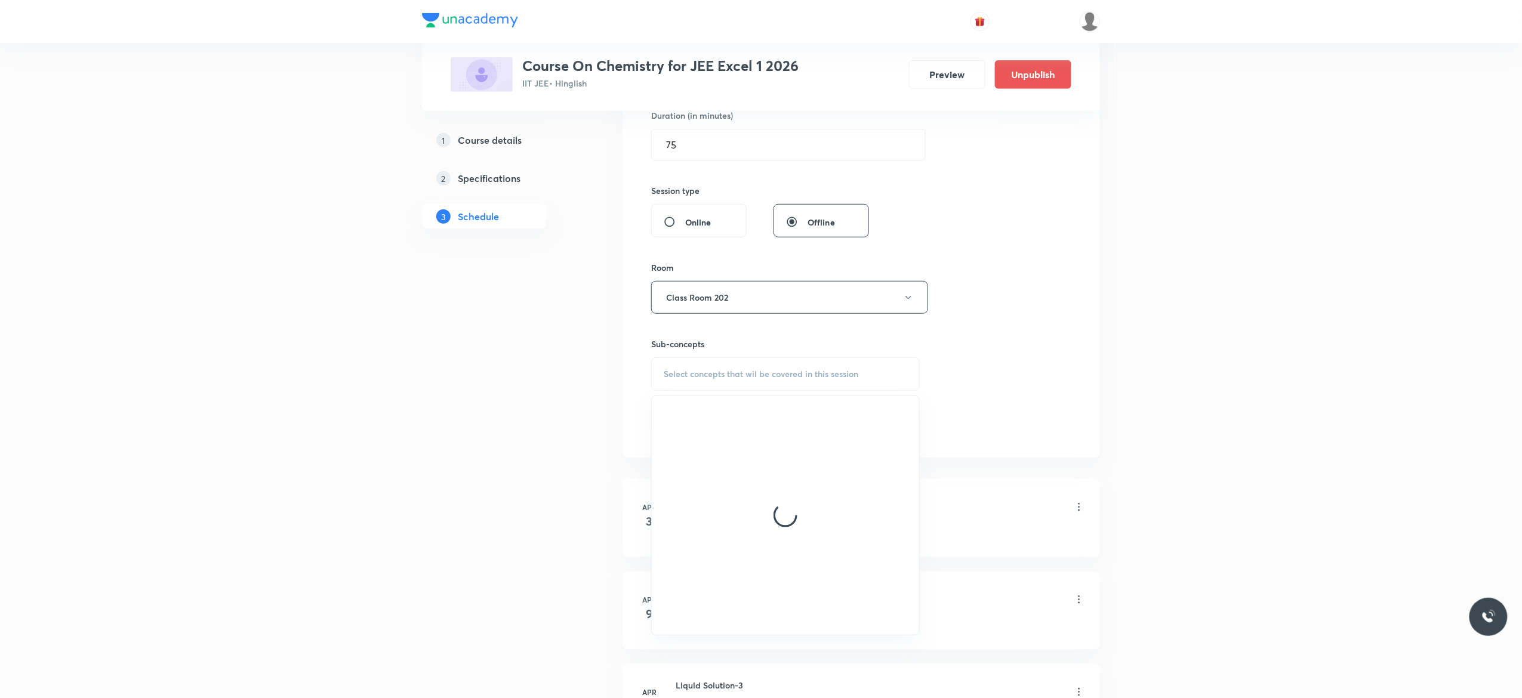
scroll to position [382, 0]
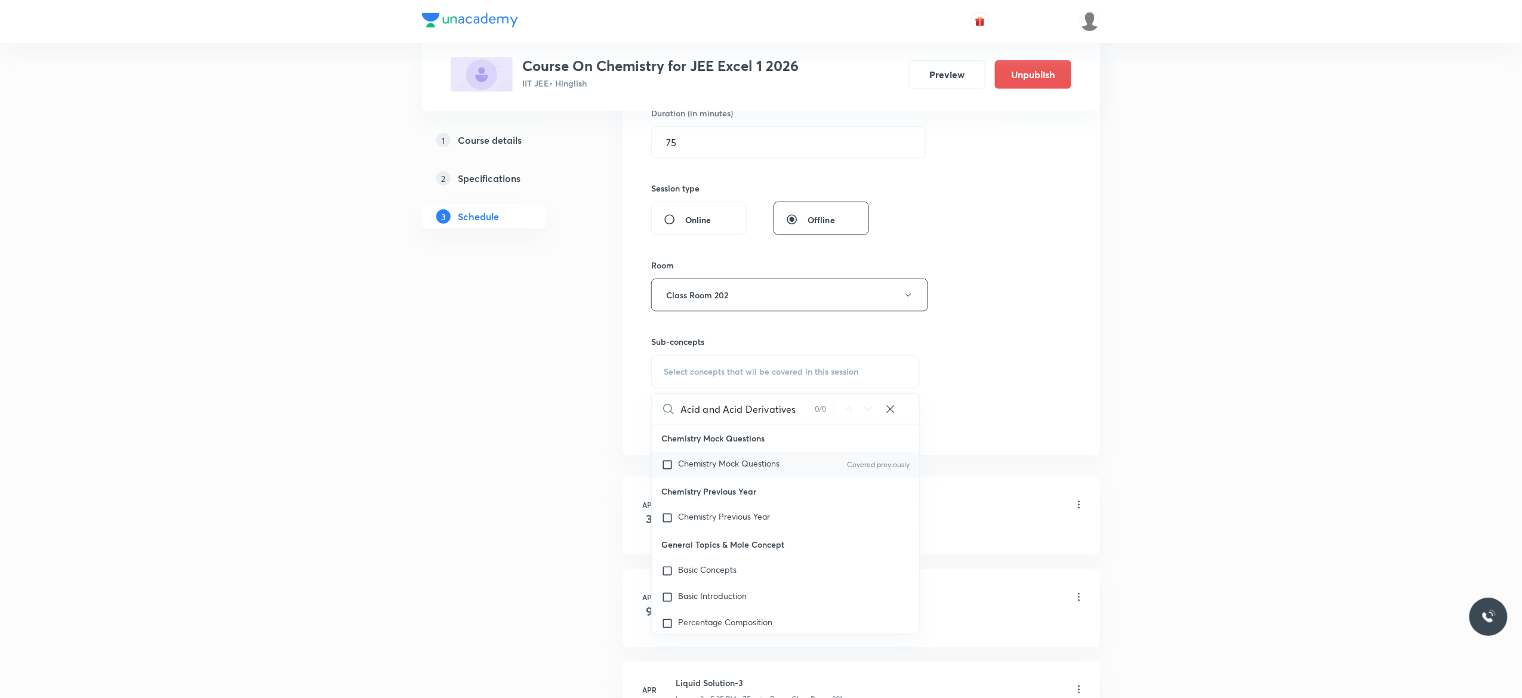
type input "Acid and Acid Derivatives"
click at [666, 466] on input "checkbox" at bounding box center [669, 465] width 17 height 12
checkbox input "true"
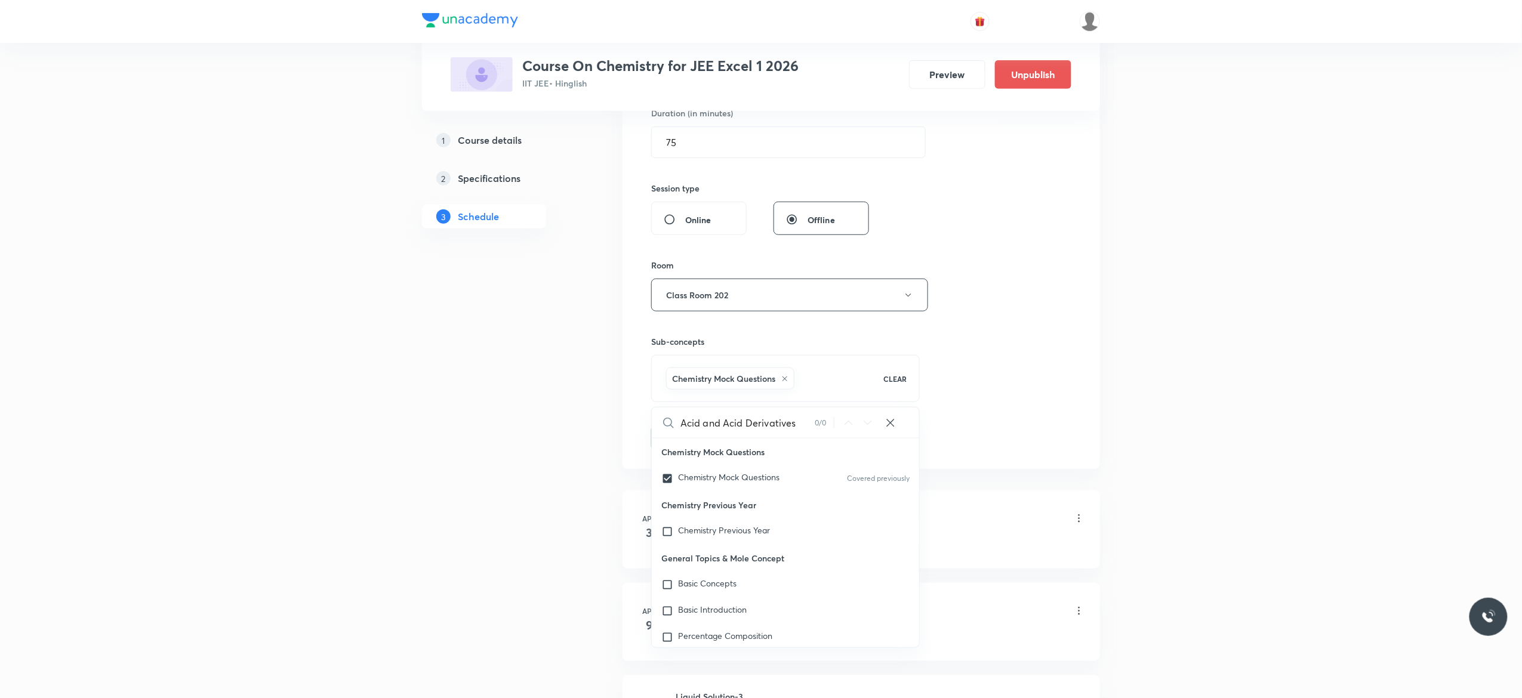
click at [958, 322] on div "Session 91 Live class Session title 29/99 Acid and Acid Derivatives - 4 ​ Sched…" at bounding box center [861, 163] width 420 height 574
click at [911, 300] on icon "button" at bounding box center [909, 296] width 10 height 10
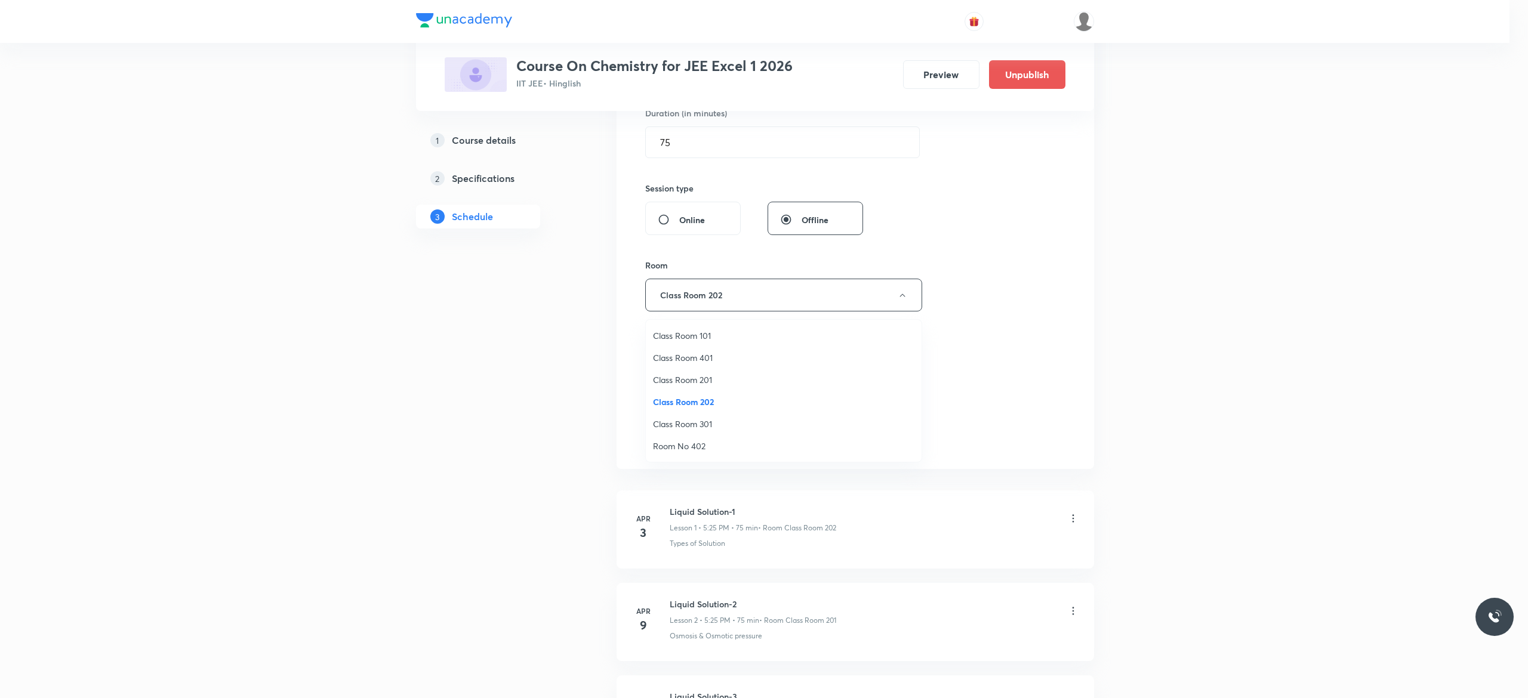
click at [703, 332] on span "Class Room 101" at bounding box center [783, 335] width 261 height 13
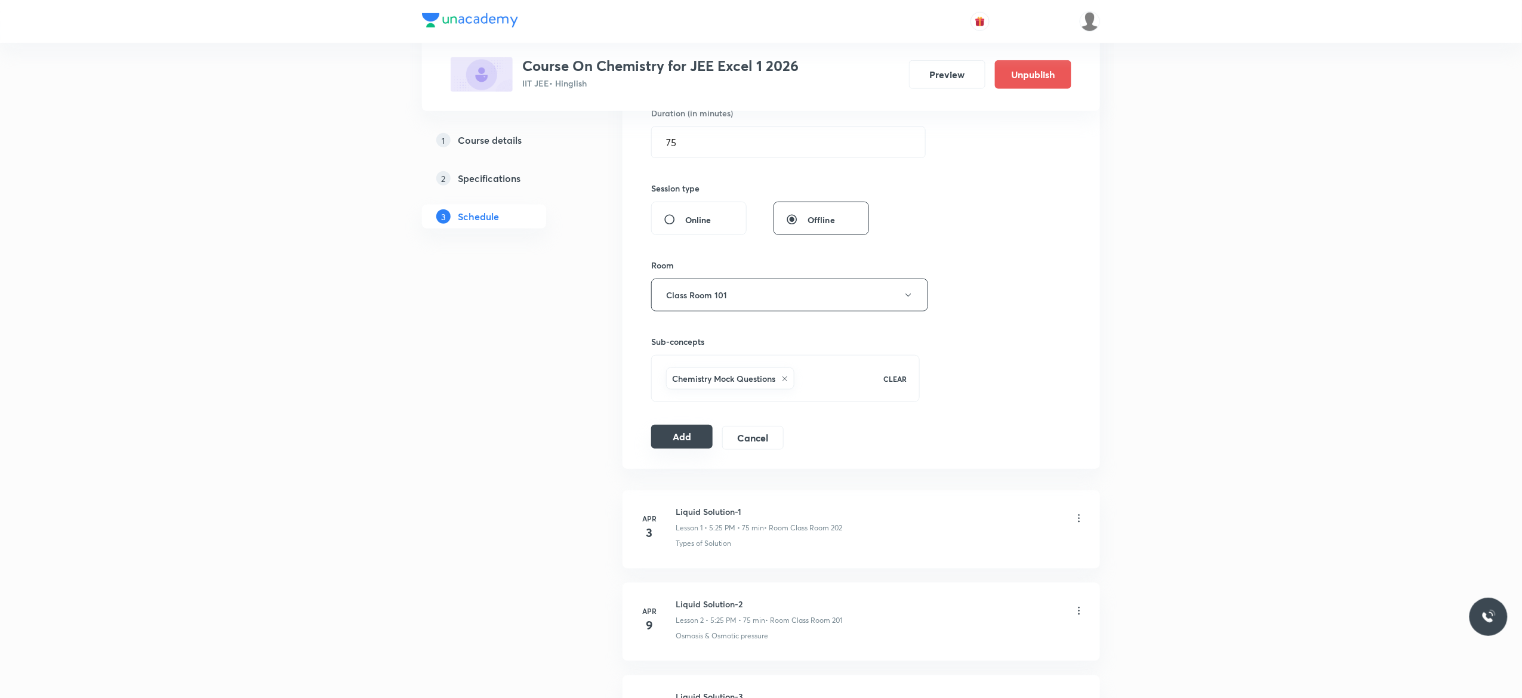
click at [676, 436] on button "Add" at bounding box center [681, 437] width 61 height 24
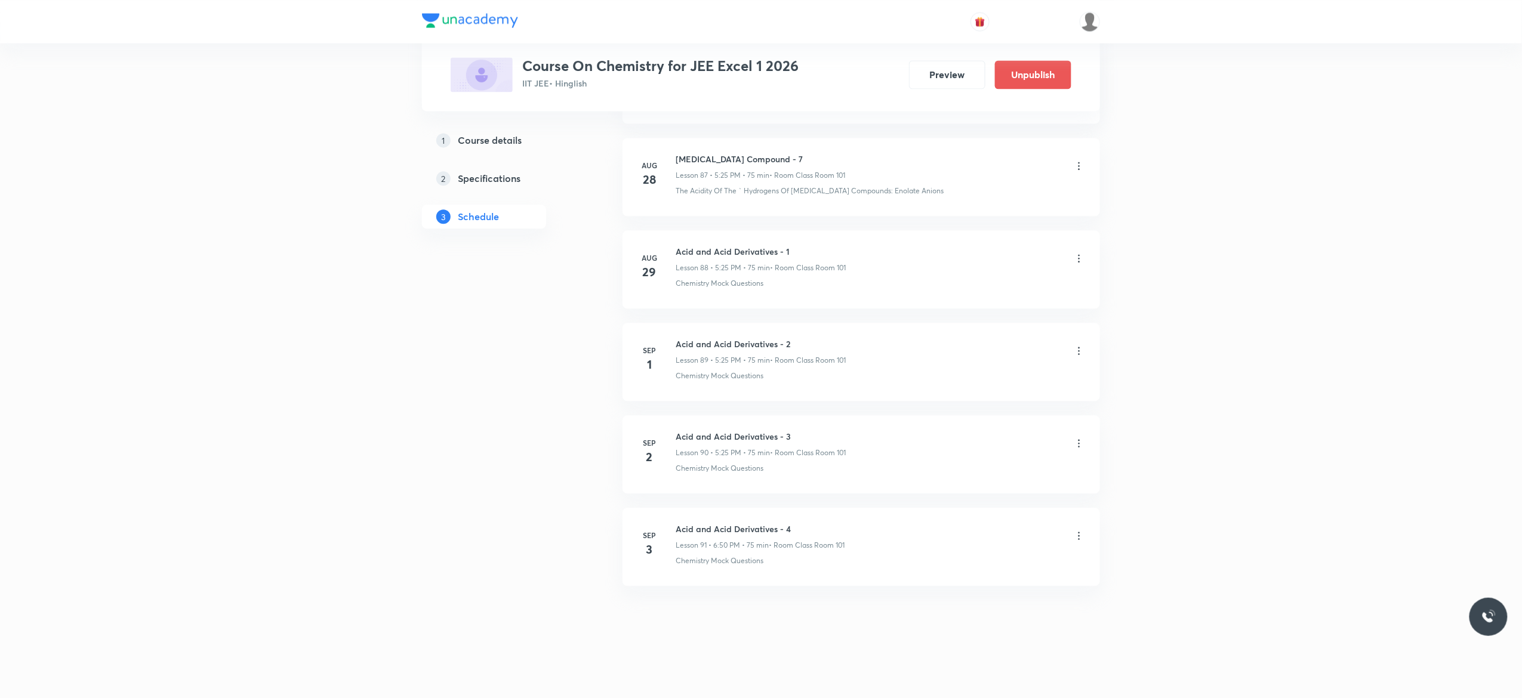
scroll to position [8165, 0]
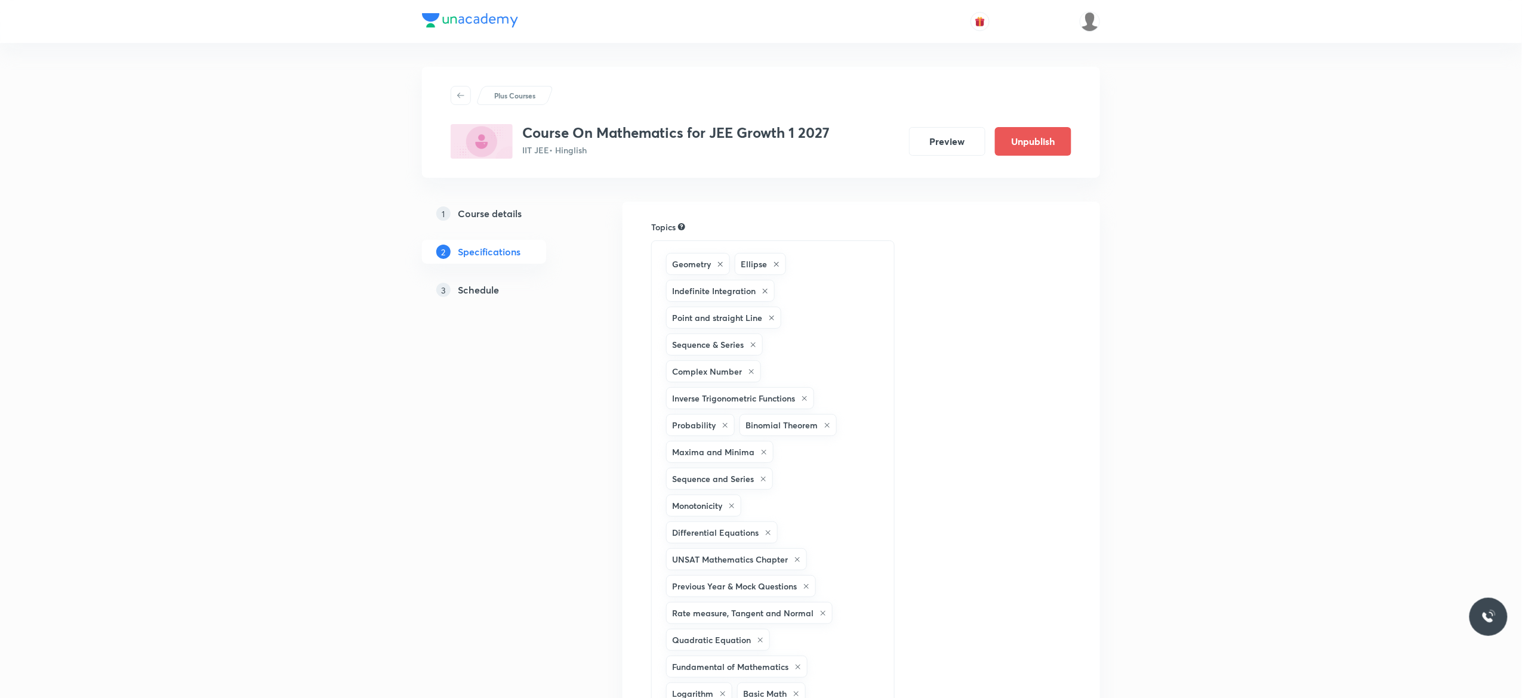
click at [480, 291] on h5 "Schedule" at bounding box center [478, 290] width 41 height 14
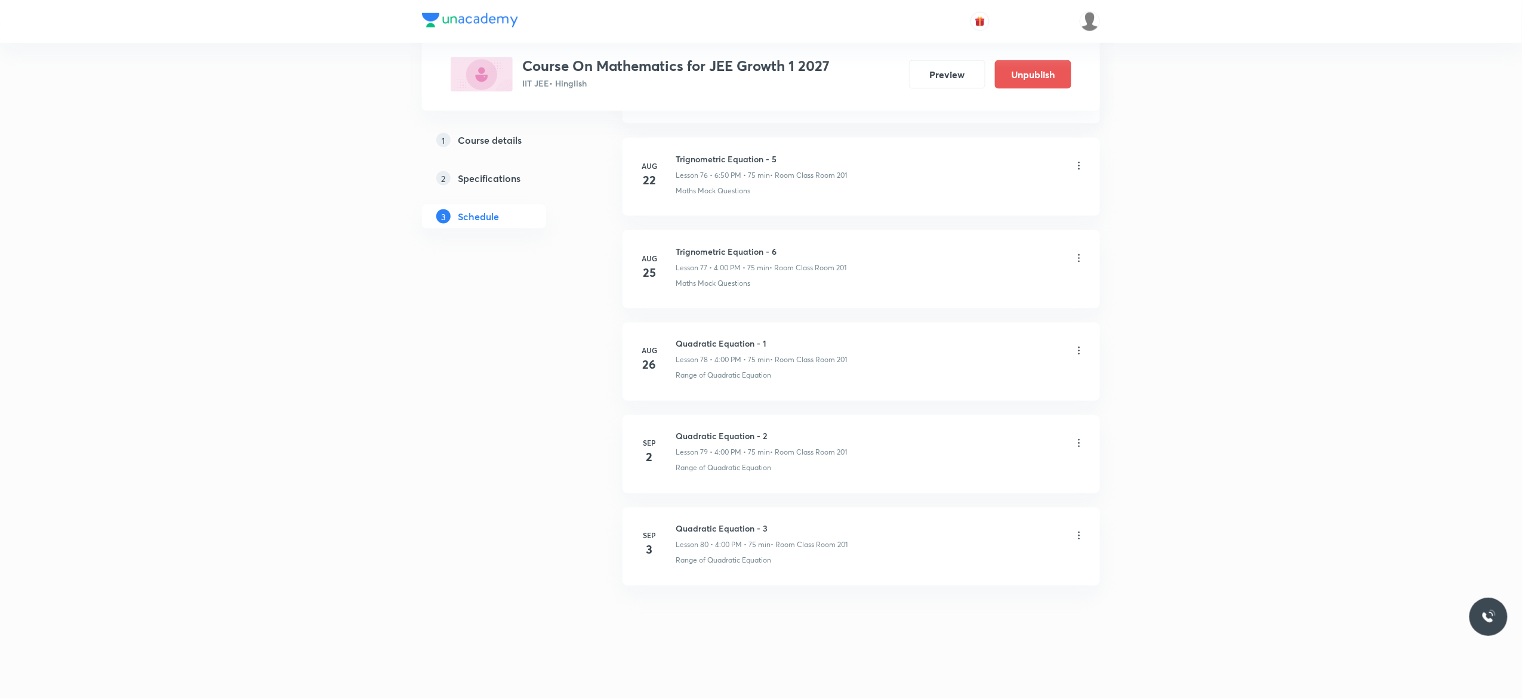
scroll to position [7693, 0]
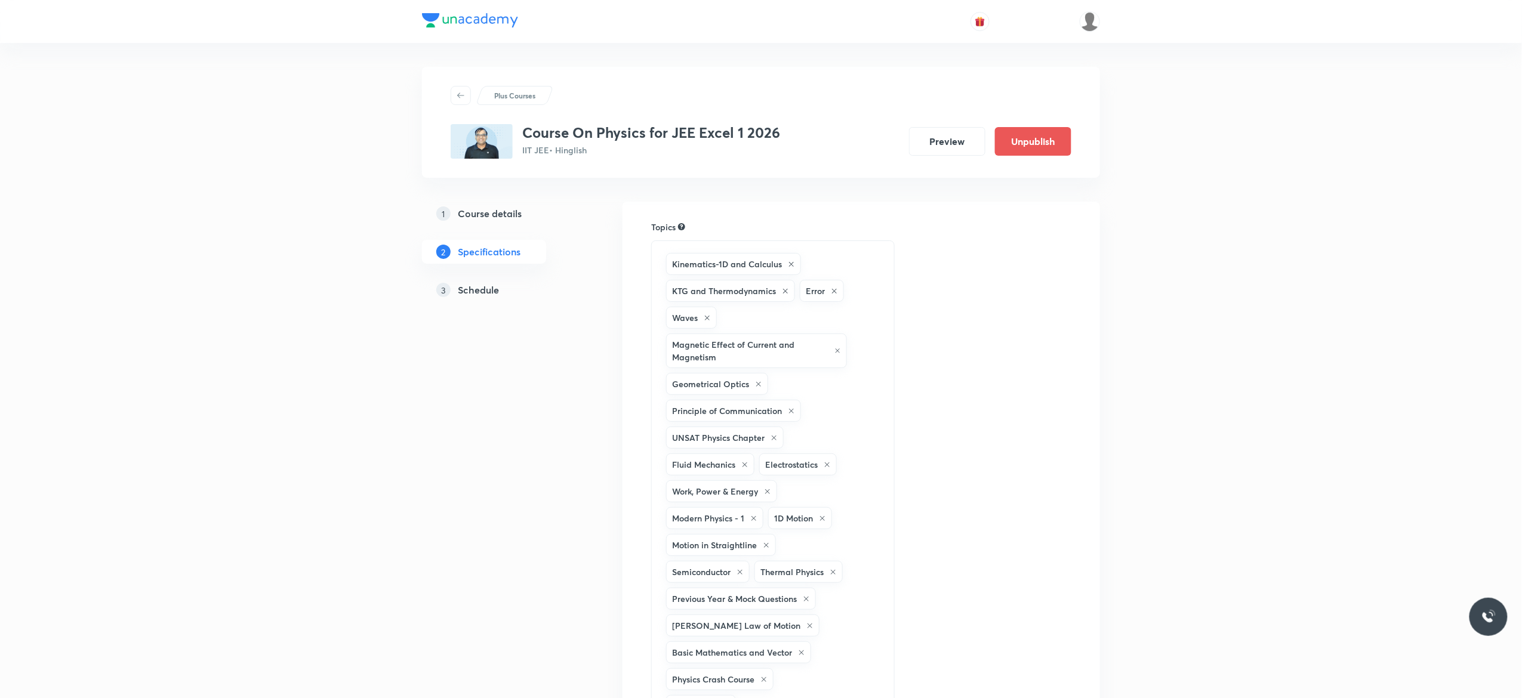
drag, startPoint x: 0, startPoint y: 0, endPoint x: 472, endPoint y: 291, distance: 553.9
click at [472, 291] on h5 "Schedule" at bounding box center [478, 290] width 41 height 14
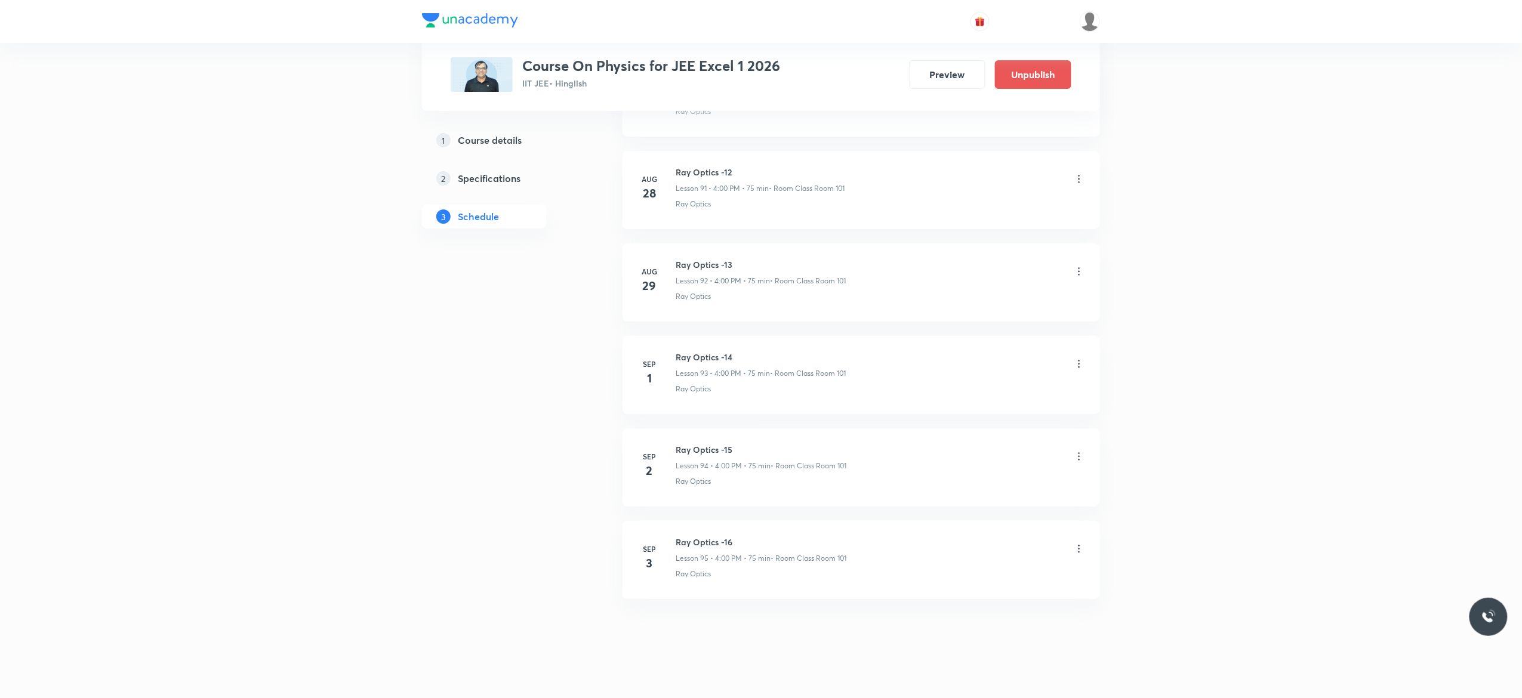
scroll to position [9163, 0]
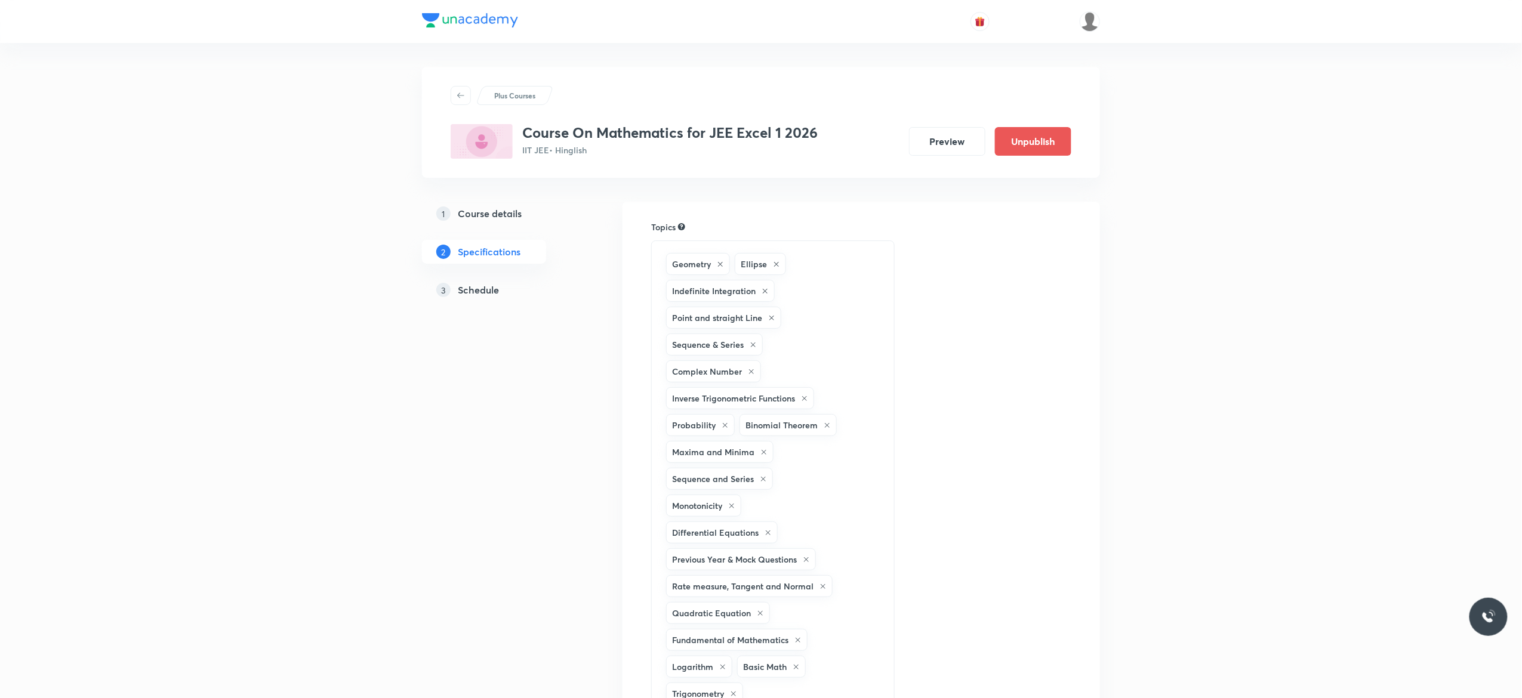
drag, startPoint x: 0, startPoint y: 0, endPoint x: 480, endPoint y: 288, distance: 559.5
click at [480, 288] on h5 "Schedule" at bounding box center [478, 290] width 41 height 14
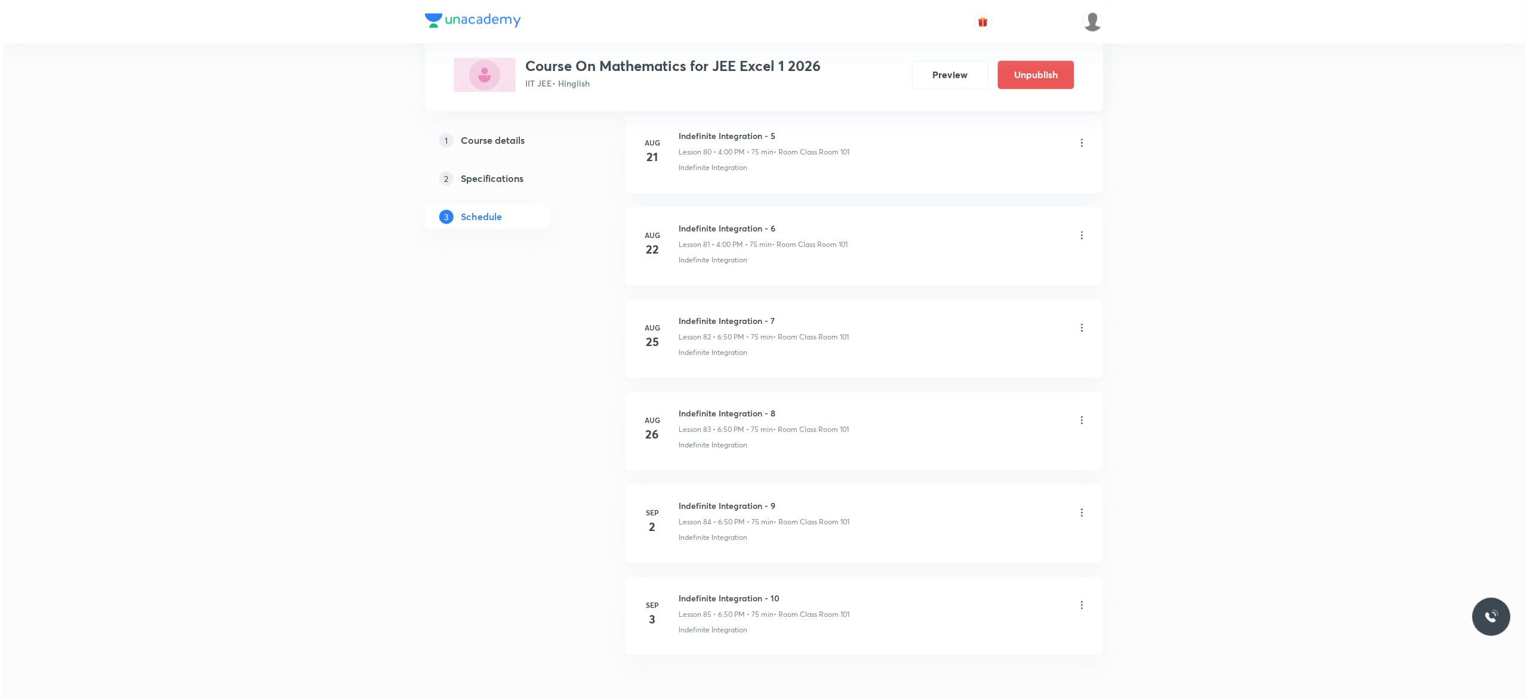
scroll to position [8158, 0]
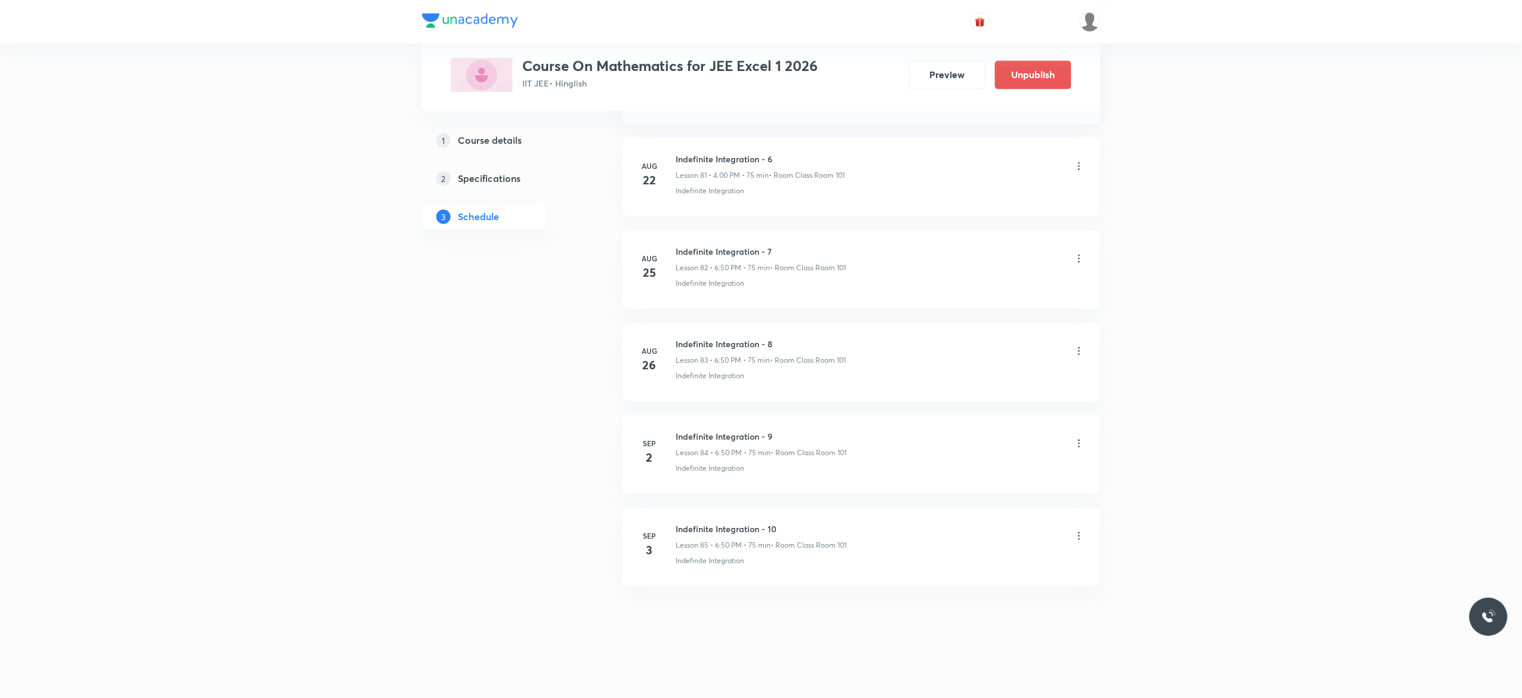
click at [1080, 537] on icon at bounding box center [1079, 536] width 12 height 12
click at [976, 563] on li "Edit" at bounding box center [1012, 566] width 131 height 22
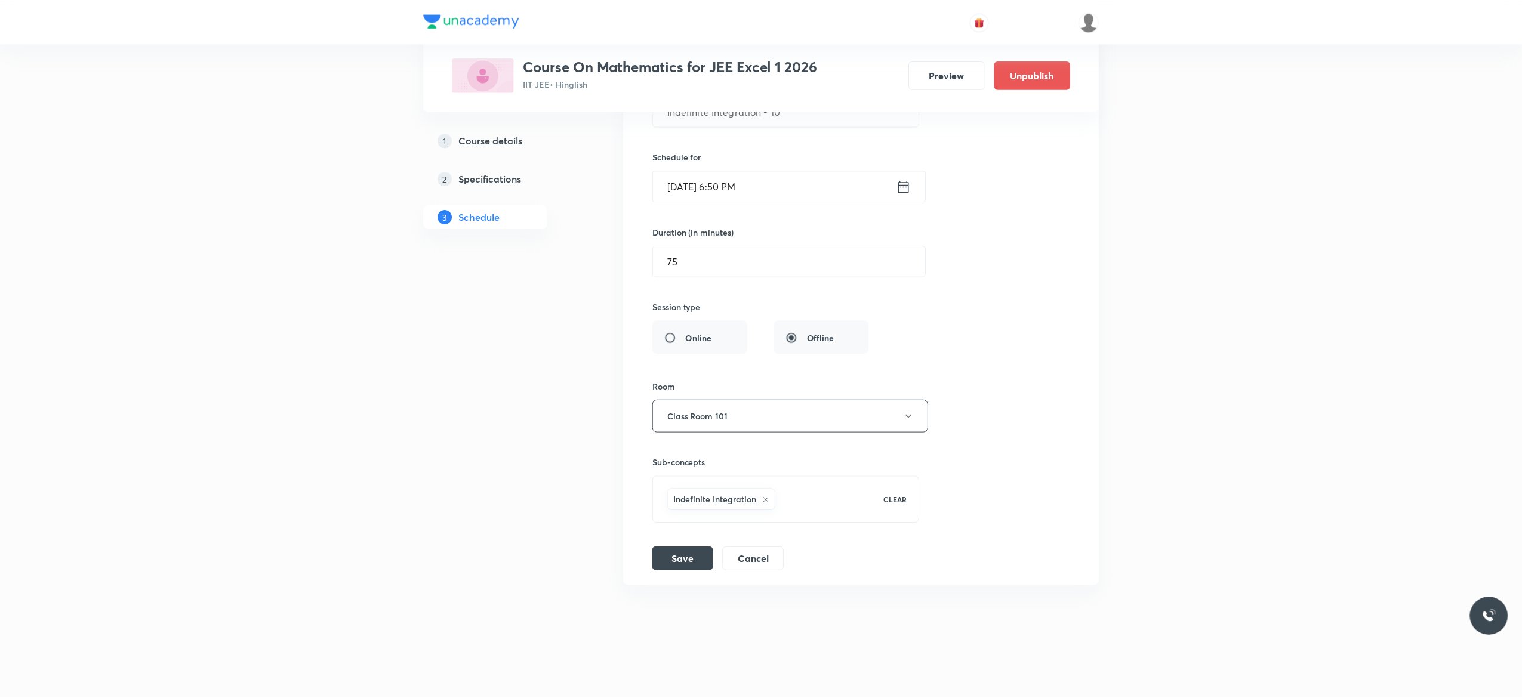
scroll to position [8068, 0]
click at [905, 183] on icon at bounding box center [903, 186] width 15 height 17
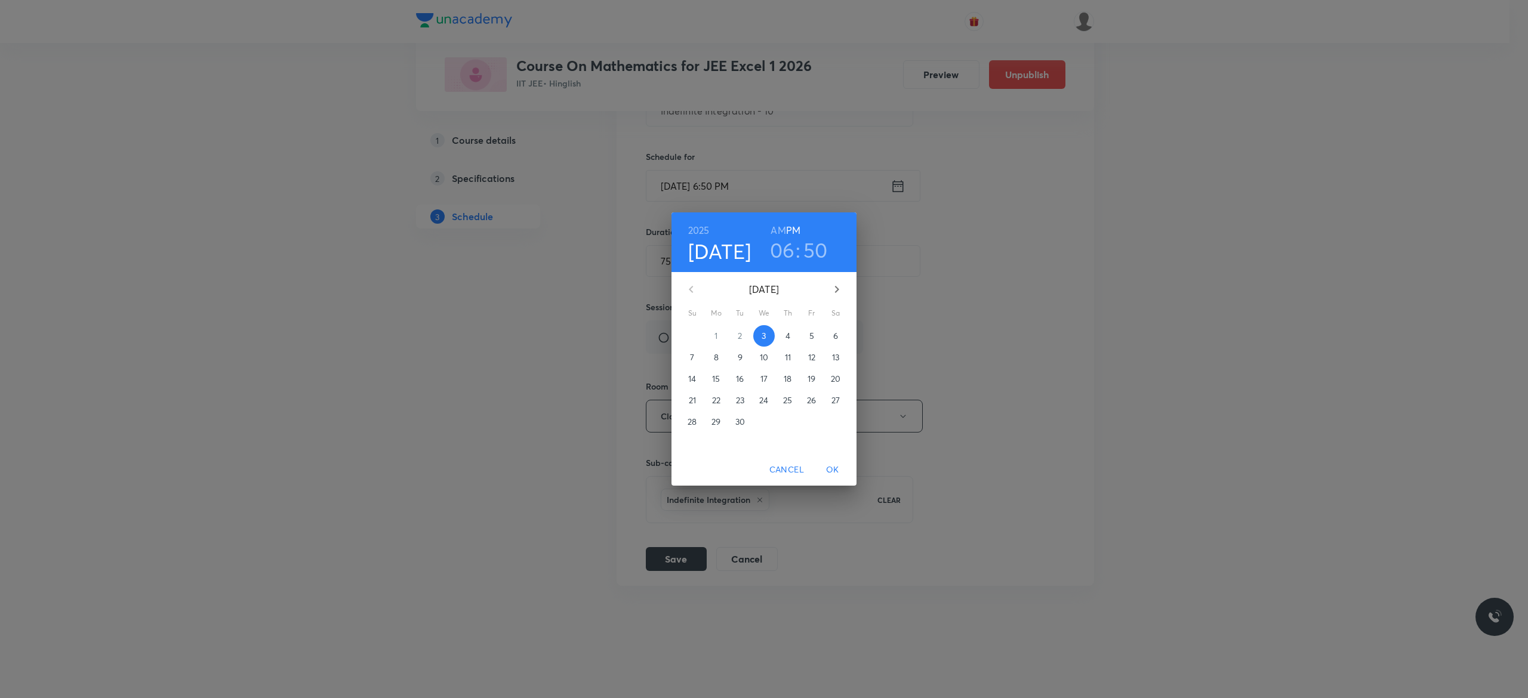
click at [784, 252] on h3 "06" at bounding box center [782, 250] width 25 height 25
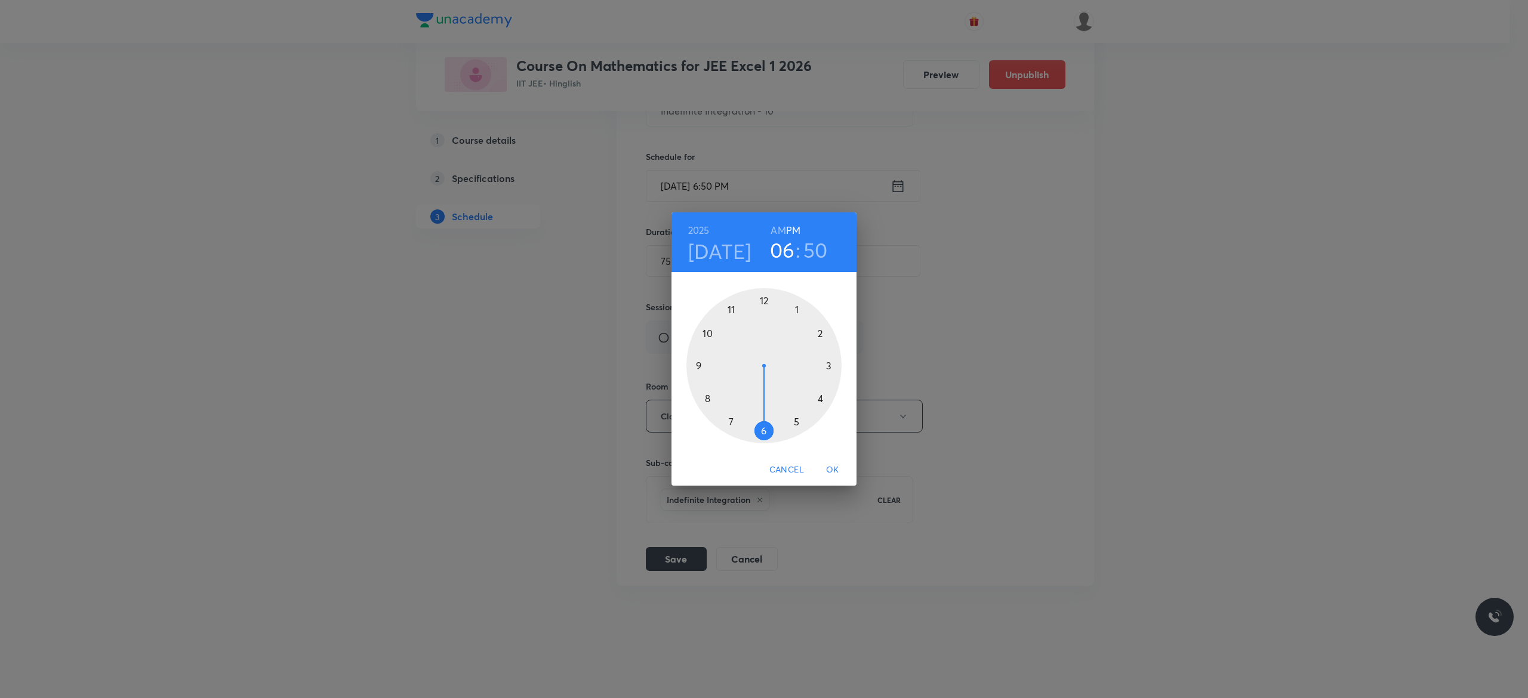
click at [796, 420] on div at bounding box center [763, 365] width 155 height 155
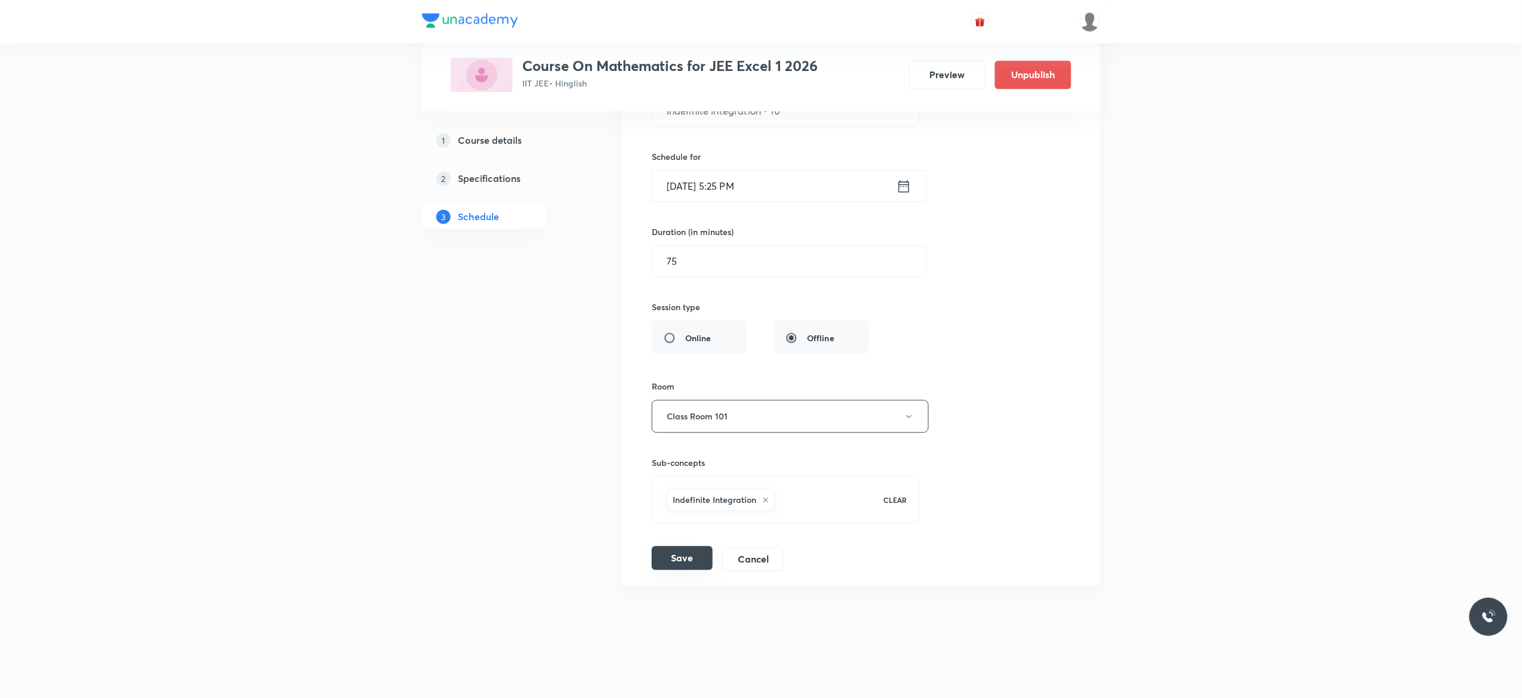
click at [683, 560] on button "Save" at bounding box center [682, 558] width 61 height 24
